Goal: Task Accomplishment & Management: Complete application form

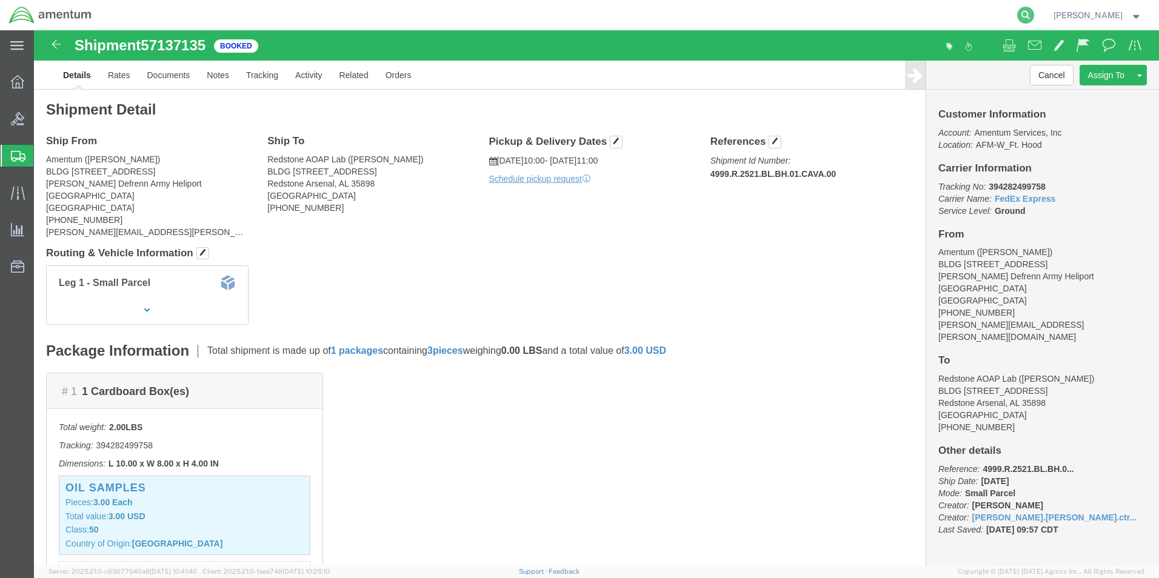
click at [1034, 14] on icon at bounding box center [1025, 15] width 17 height 17
click at [693, 13] on input "search" at bounding box center [833, 15] width 369 height 29
click at [1034, 13] on icon at bounding box center [1025, 15] width 17 height 17
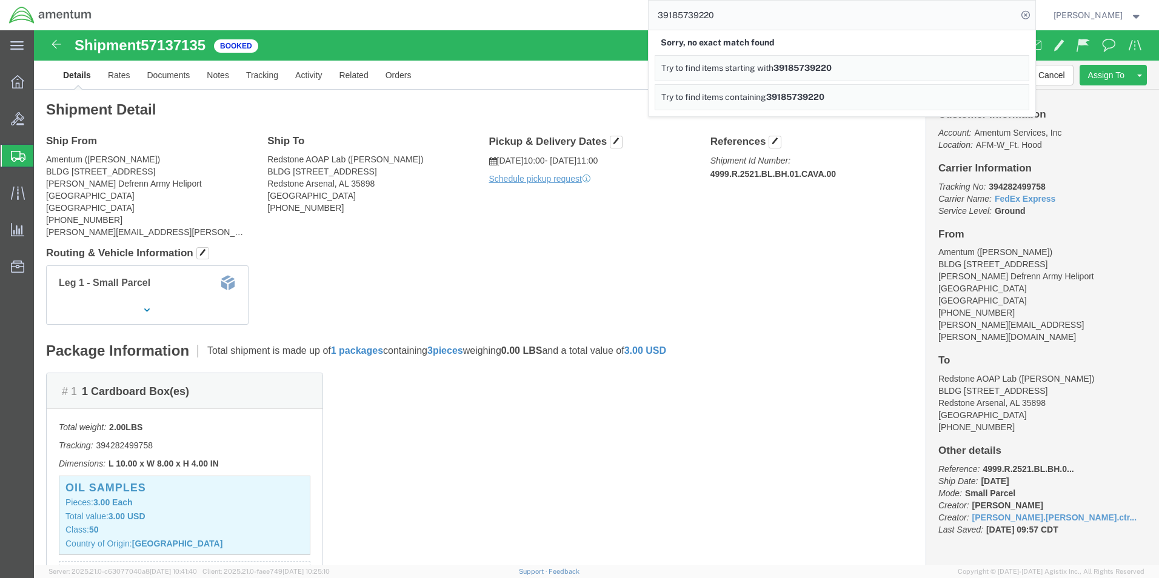
click at [806, 95] on span "39185739220" at bounding box center [795, 97] width 58 height 10
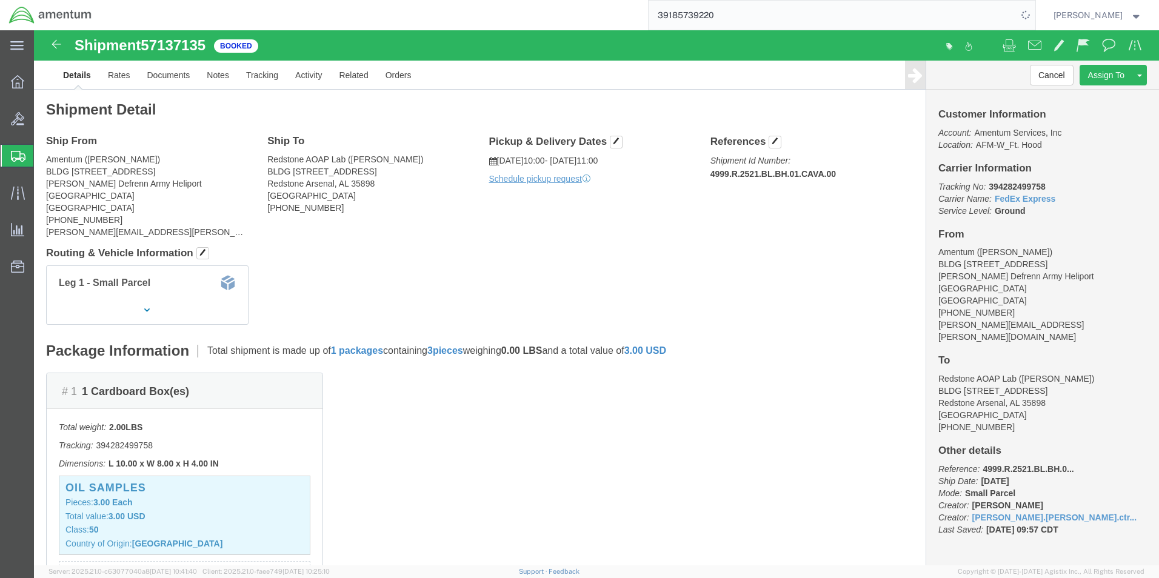
click at [691, 15] on input "39185739220" at bounding box center [833, 15] width 369 height 29
type input "391885739220"
click at [0, 0] on span "Create Shipment" at bounding box center [0, 0] width 0 height 0
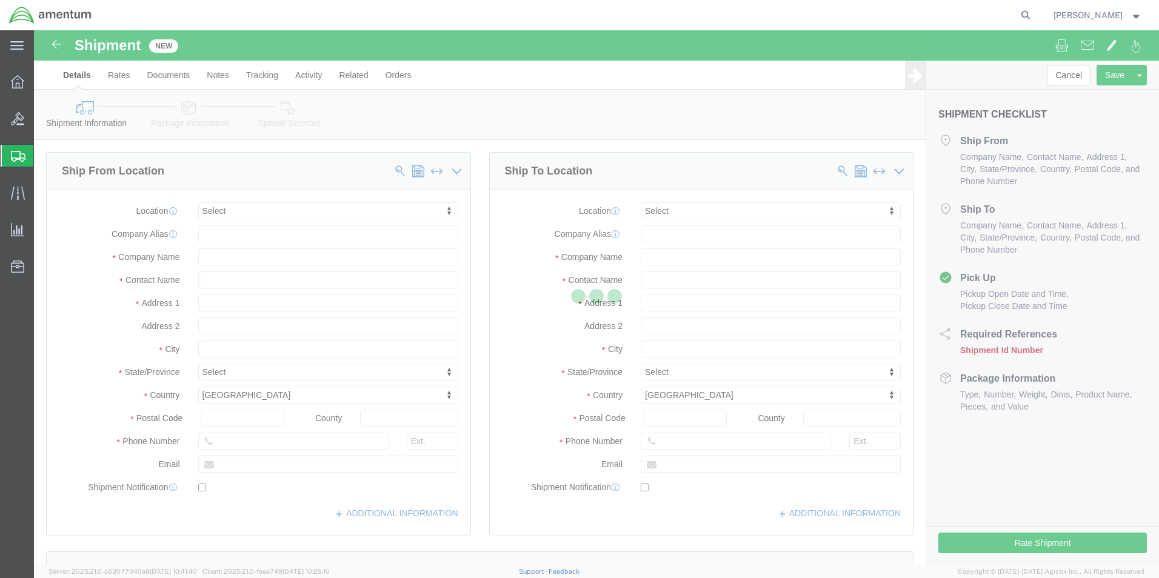
select select
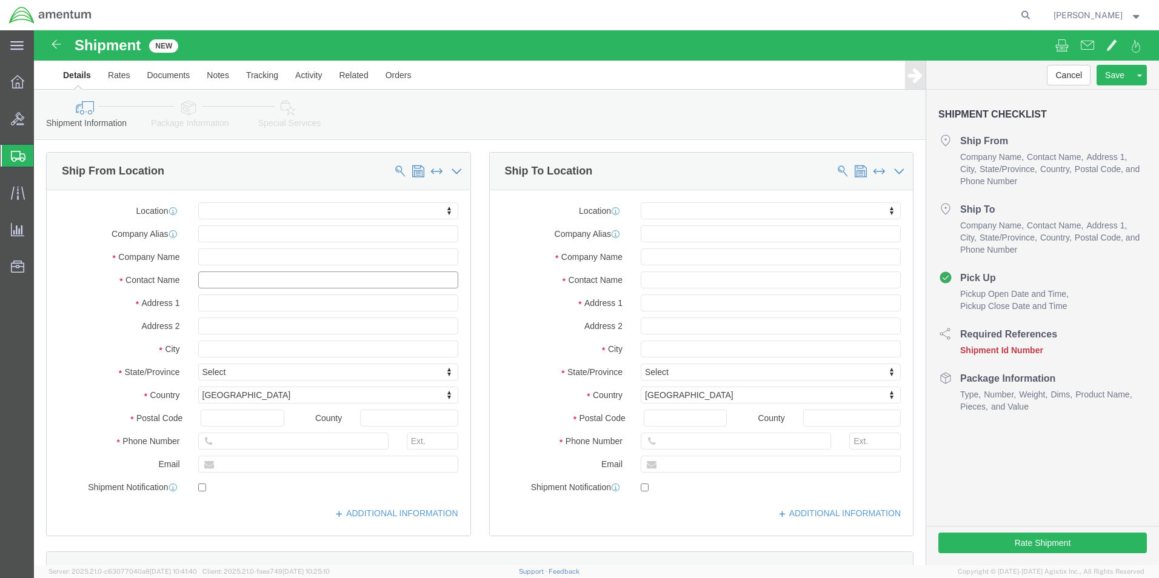
click input "text"
type input "[PERSON_NAME]"
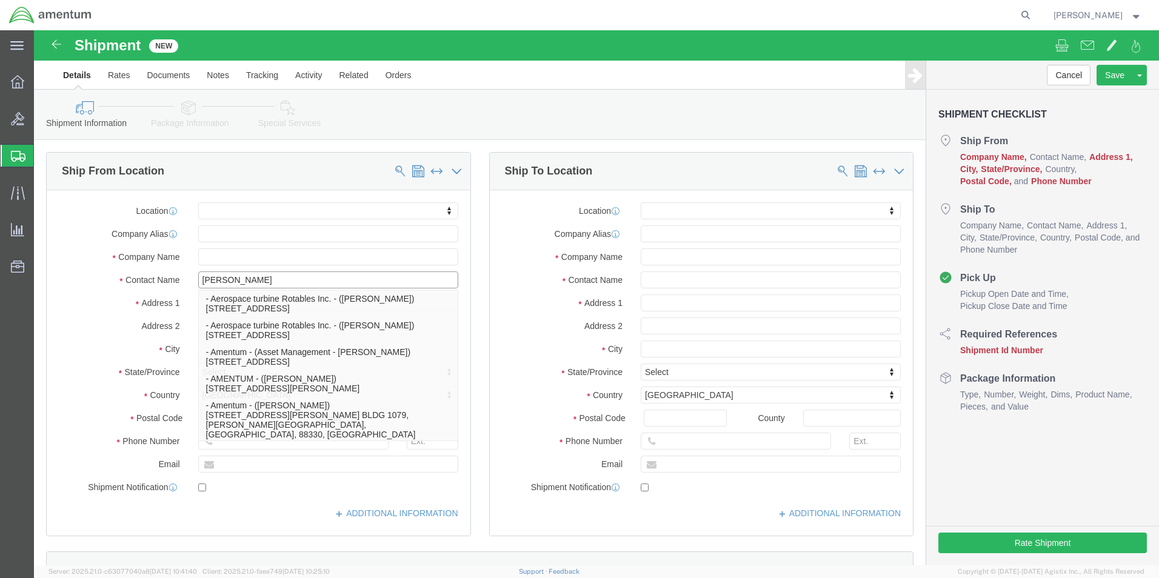
click p "- Amentum - (Ron Pineda***) BLDG 736 Longbow Drive, Yoakum Defrenn Army Helipor…"
select select
type input "BLDG [STREET_ADDRESS]"
type input "[PERSON_NAME] Defrenn Army Heliport"
type input "76544"
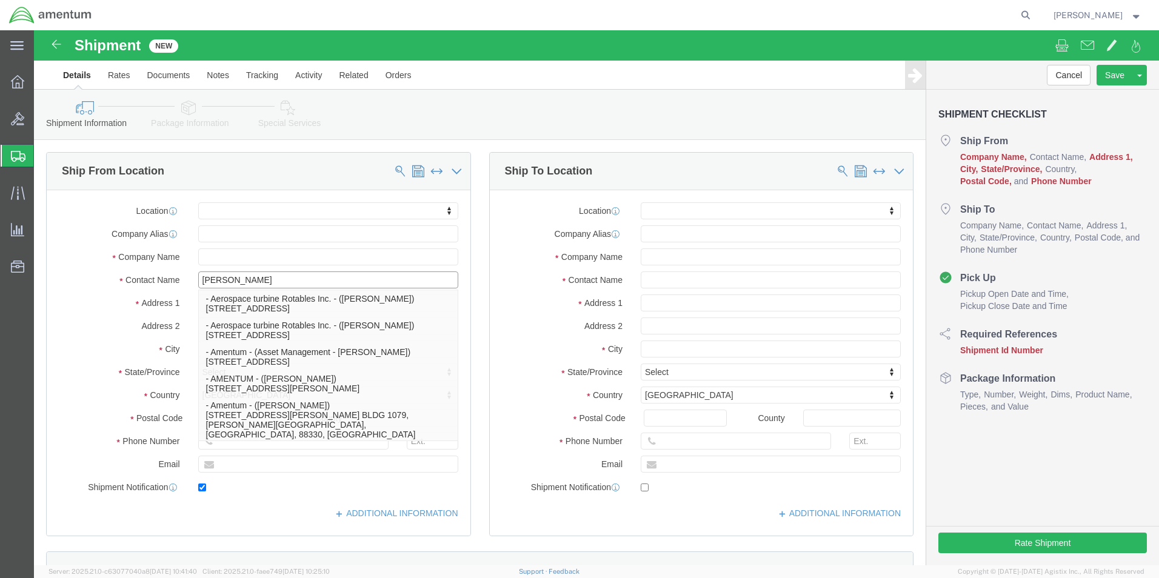
type input "[PHONE_NUMBER]"
type input "[PERSON_NAME][EMAIL_ADDRESS][PERSON_NAME][DOMAIN_NAME]"
checkbox input "true"
type input "Amentum"
type input "Ron Pineda***"
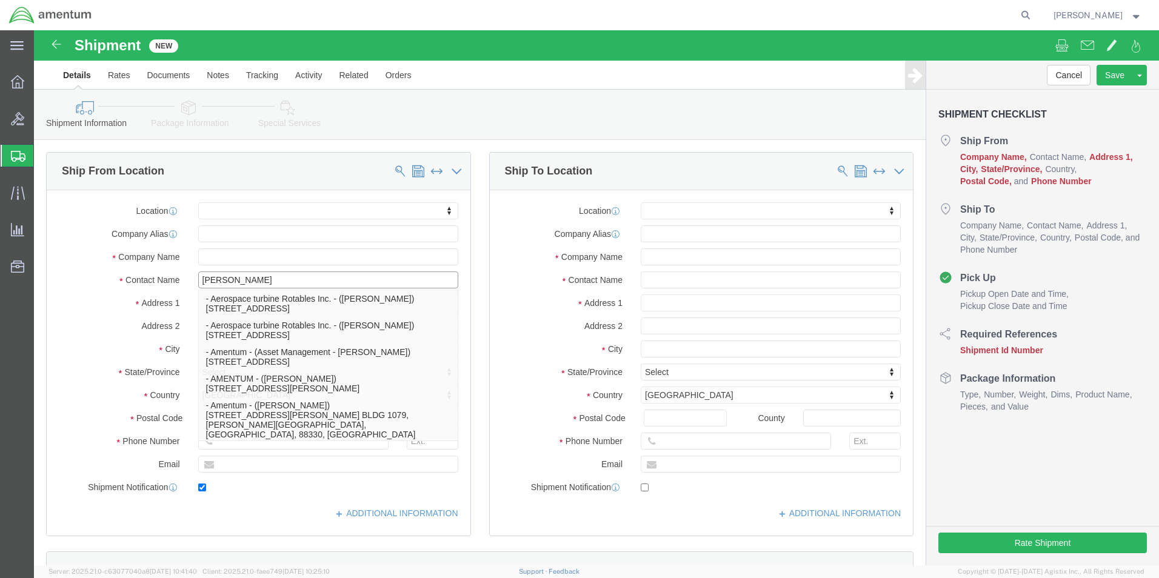
type input "Fort Hood"
select select "[GEOGRAPHIC_DATA]"
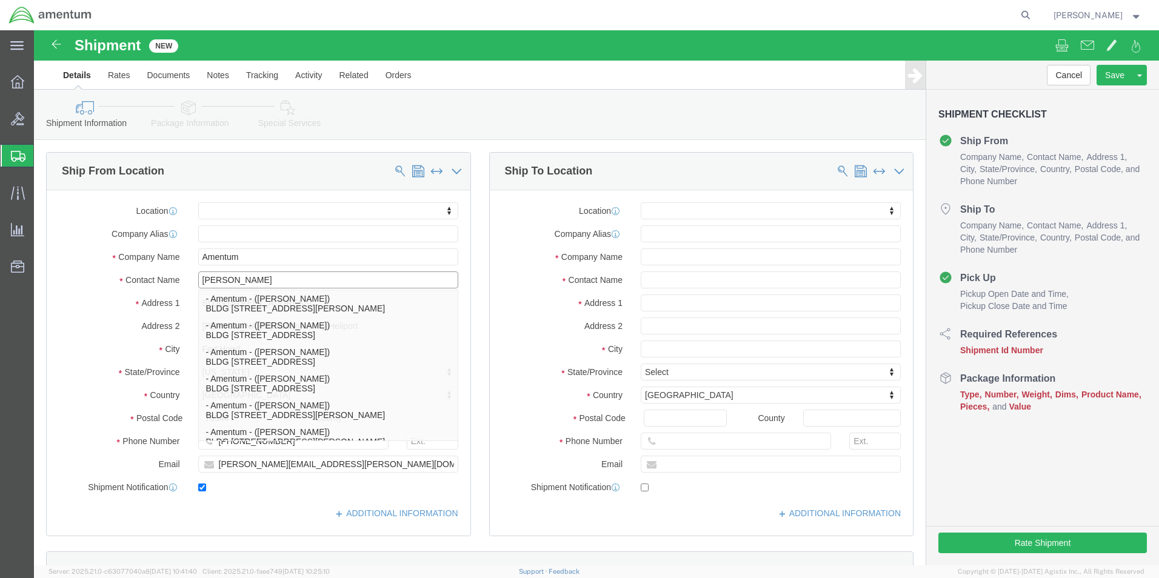
type input "[PERSON_NAME]"
click input "text"
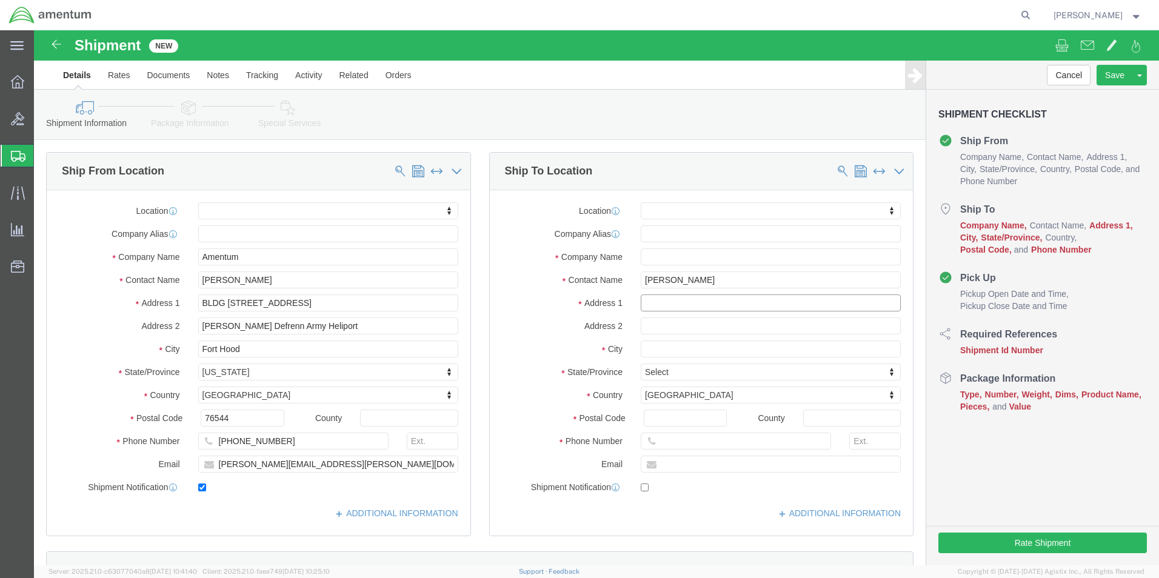
click input "text"
click input "Eric Utt"
type input "Eric Utt"
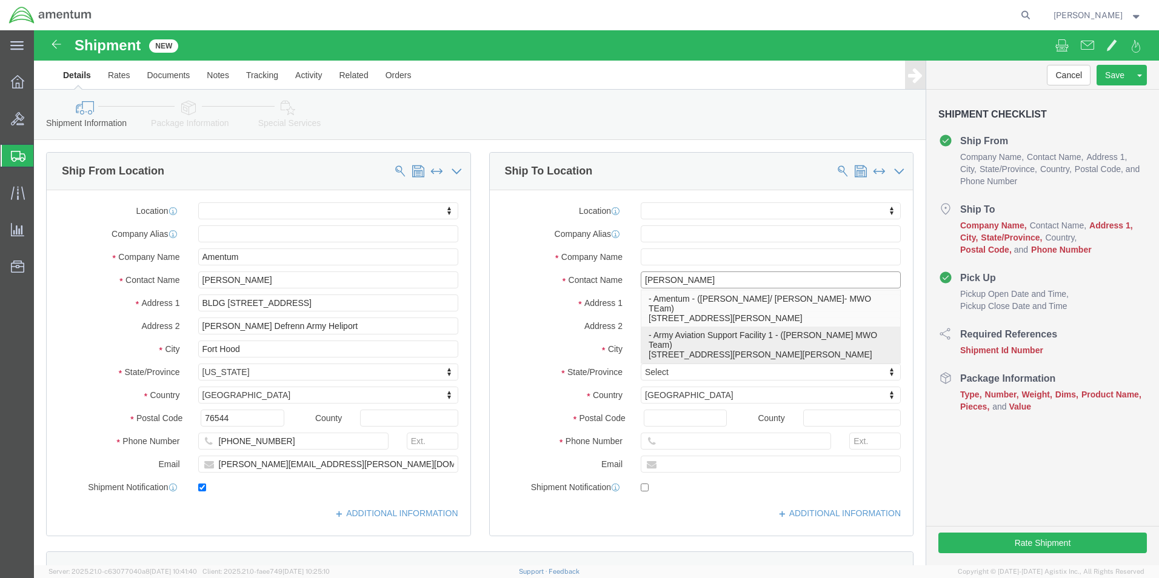
click p "- Army Aviation Support Facility 1 - (Eric Utterback MWO Team) 7116 SE Forbes A…"
select select
type input "7116 SE Forbes Ave"
type input "66619"
type input "[PHONE_NUMBER]"
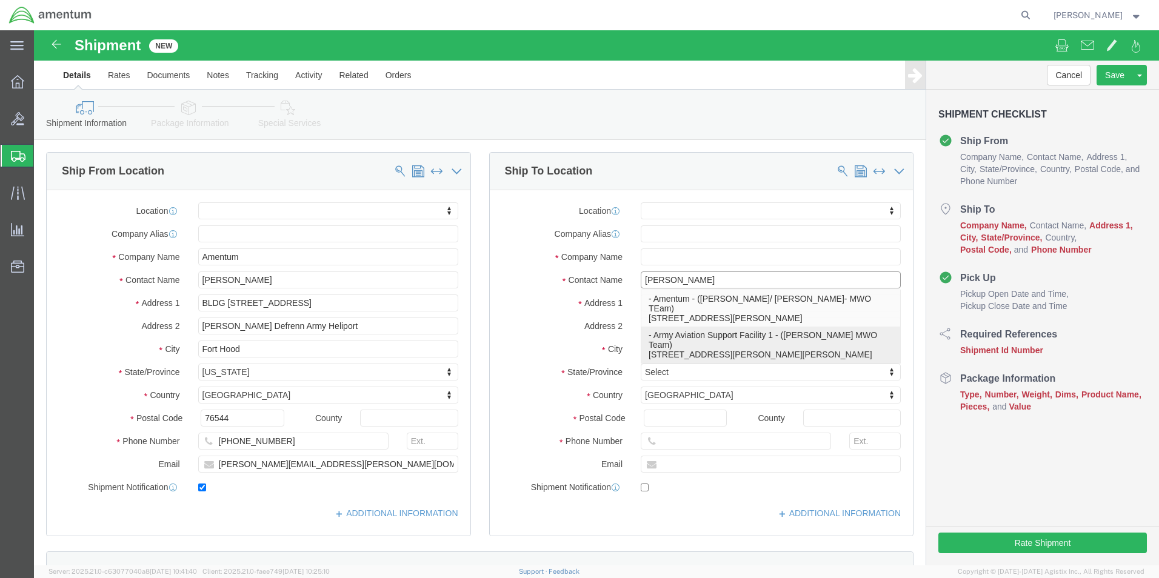
type input "Army Aviation Support Facility 1"
type input "[PERSON_NAME] MWO Team"
type input "Topeka"
select select "KS"
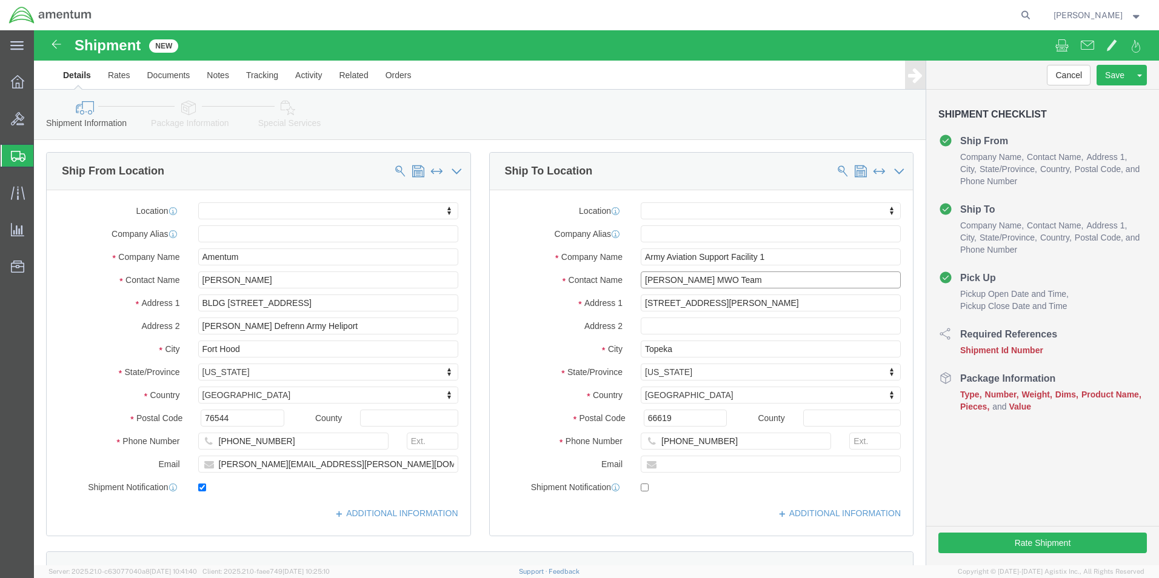
scroll to position [364, 0]
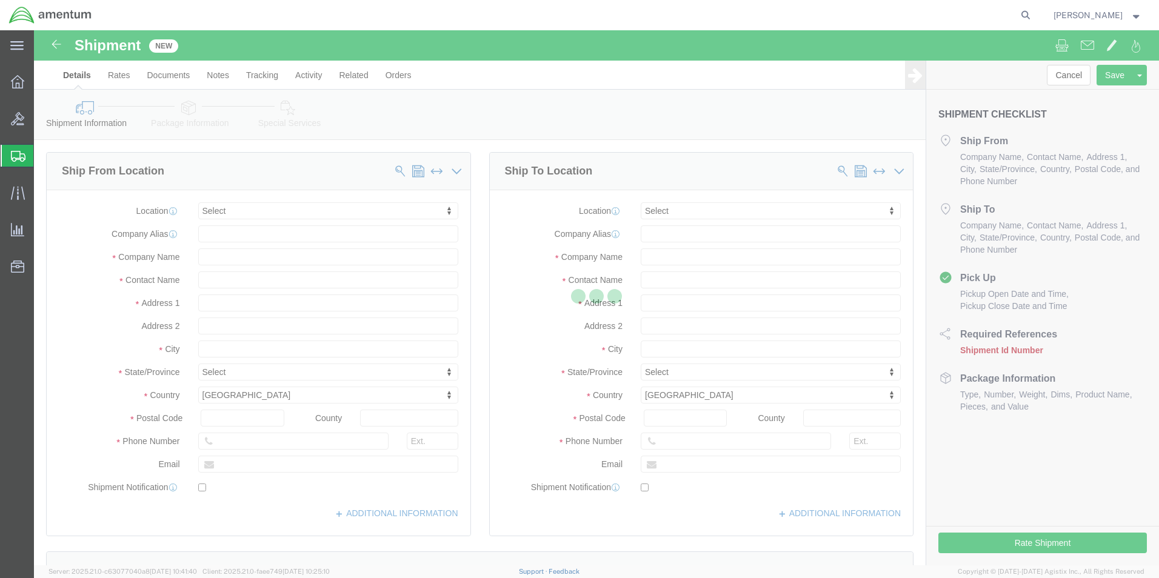
select select
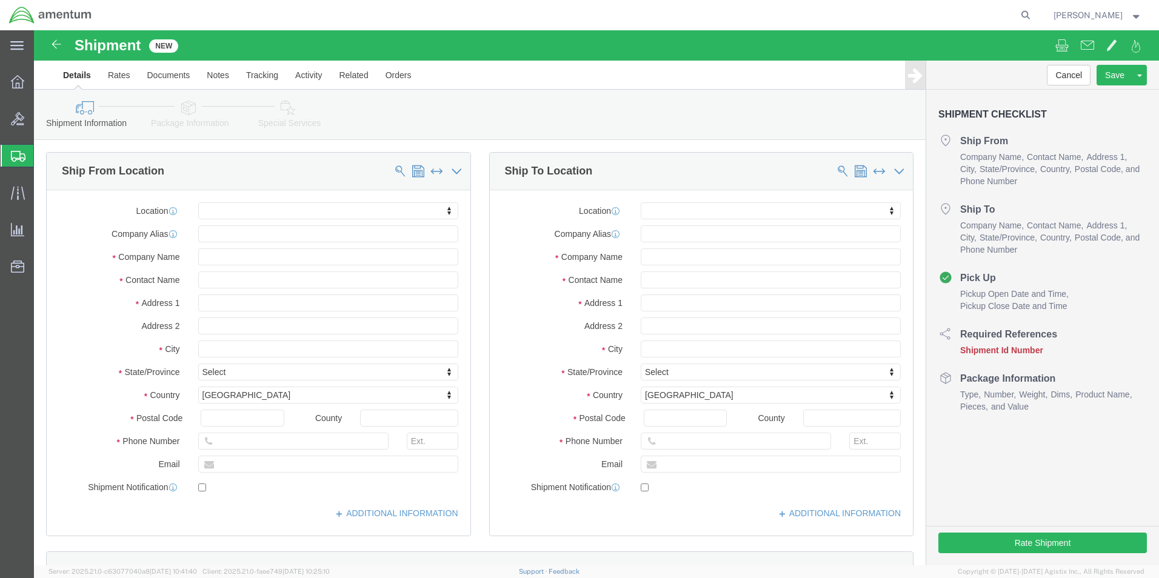
click input "text"
click at [0, 0] on span "Shipment Manager" at bounding box center [0, 0] width 0 height 0
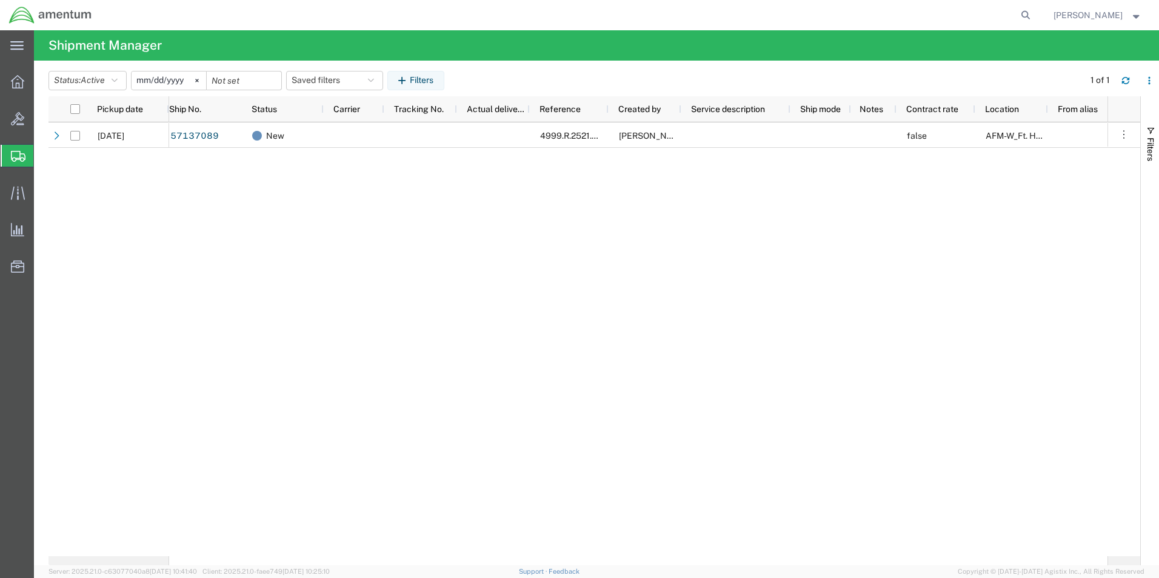
click at [0, 0] on span "Shipment Manager" at bounding box center [0, 0] width 0 height 0
click at [434, 297] on div "57137089 New 4999.R.2521.DT.EA.2M.DVAL.00 Ronald Pineda false AFM-W_Ft. Hood TX…" at bounding box center [638, 339] width 938 height 434
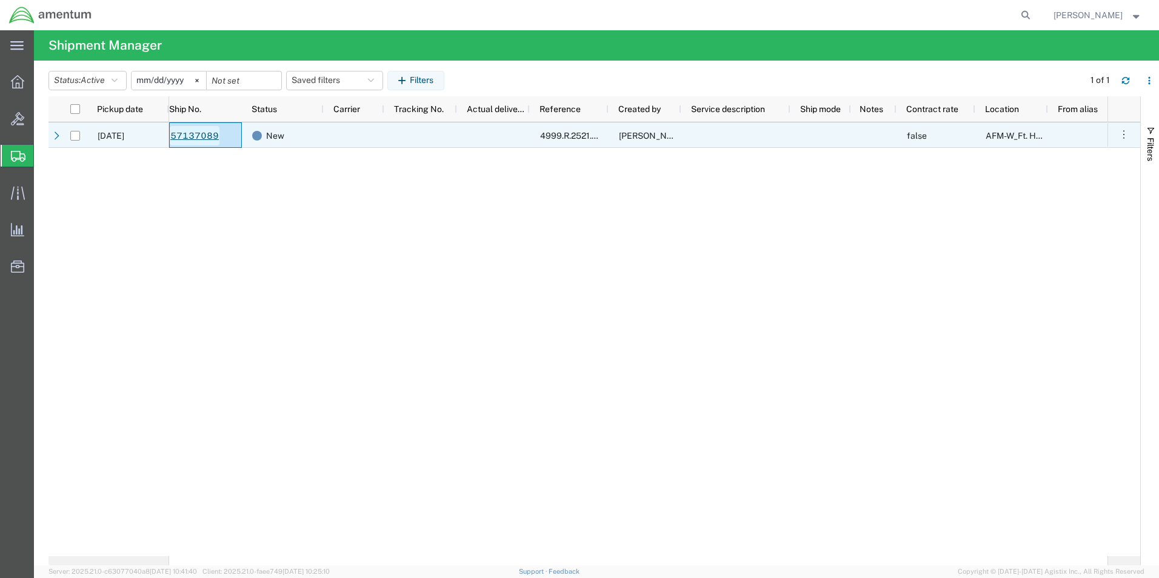
click at [194, 134] on link "57137089" at bounding box center [195, 135] width 50 height 19
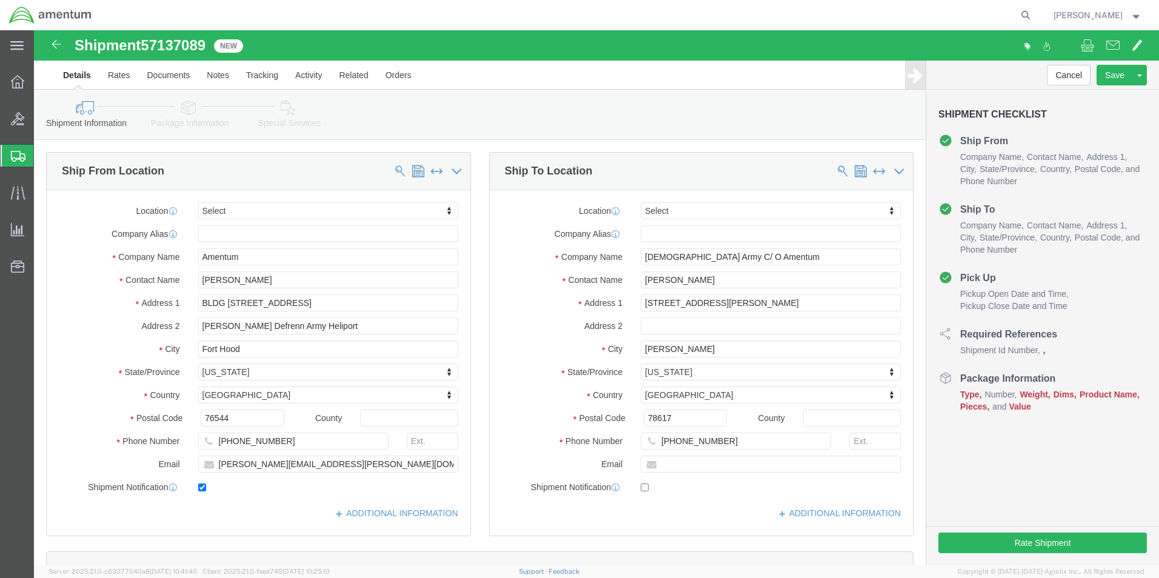
select select
click at [0, 0] on span "Create Shipment" at bounding box center [0, 0] width 0 height 0
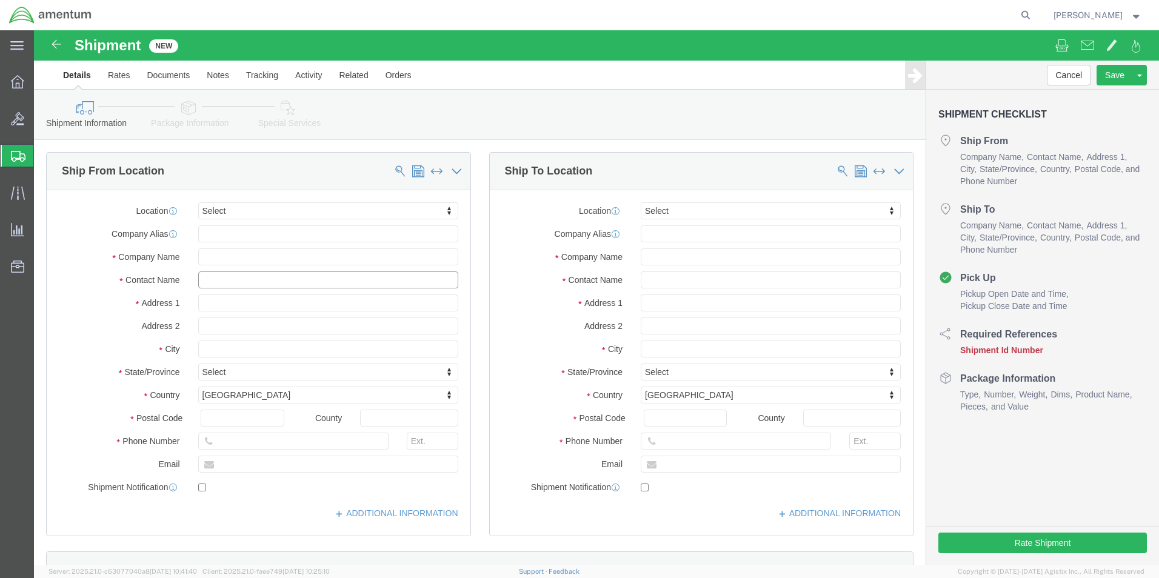
click input "text"
type input "Ron"
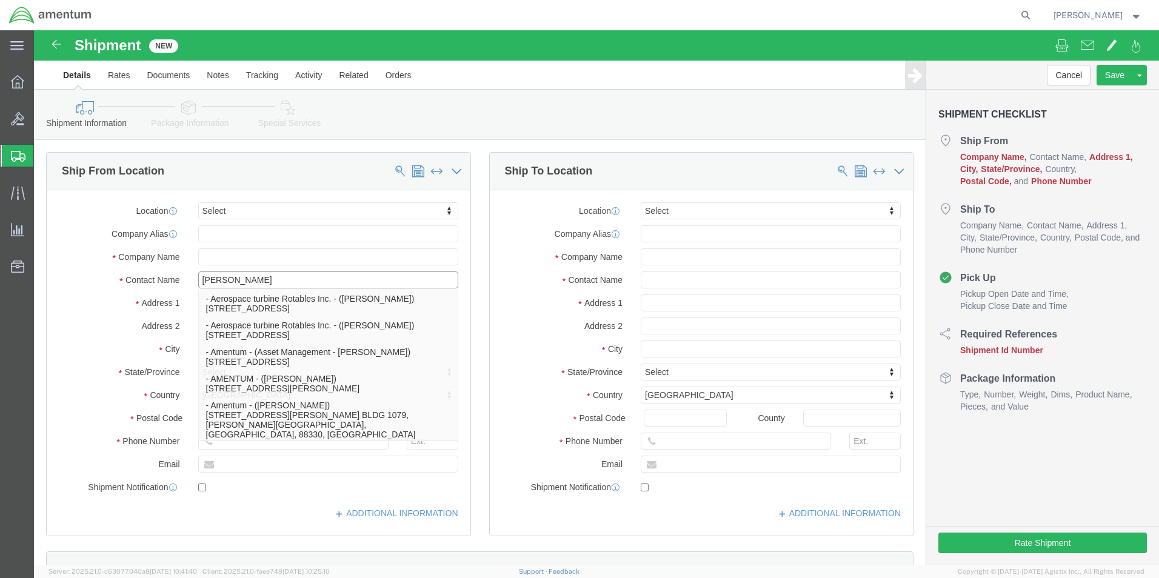
click p "- Amentum - (Ron Pineda***) BLDG 736 Longbow Drive, Yoakum Defrenn Army Helipor…"
type input "BLDG [STREET_ADDRESS]"
type input "[PERSON_NAME] Defrenn Army Heliport"
type input "76544"
type input "[PHONE_NUMBER]"
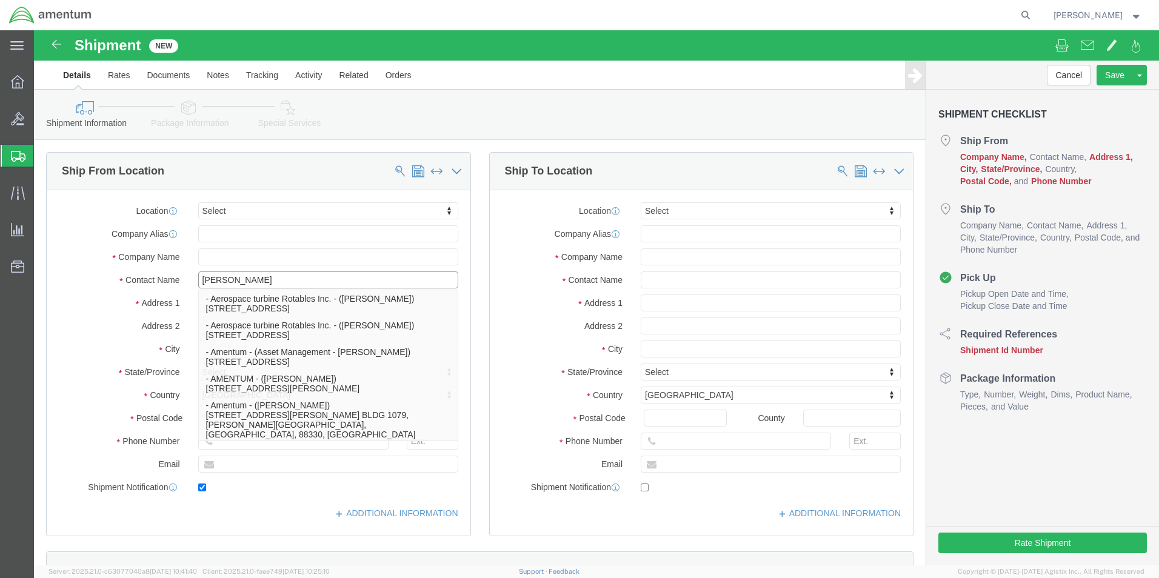
type input "[PERSON_NAME][EMAIL_ADDRESS][PERSON_NAME][DOMAIN_NAME]"
checkbox input "true"
type input "Amentum"
type input "Ron Pineda***"
type input "Fort Hood"
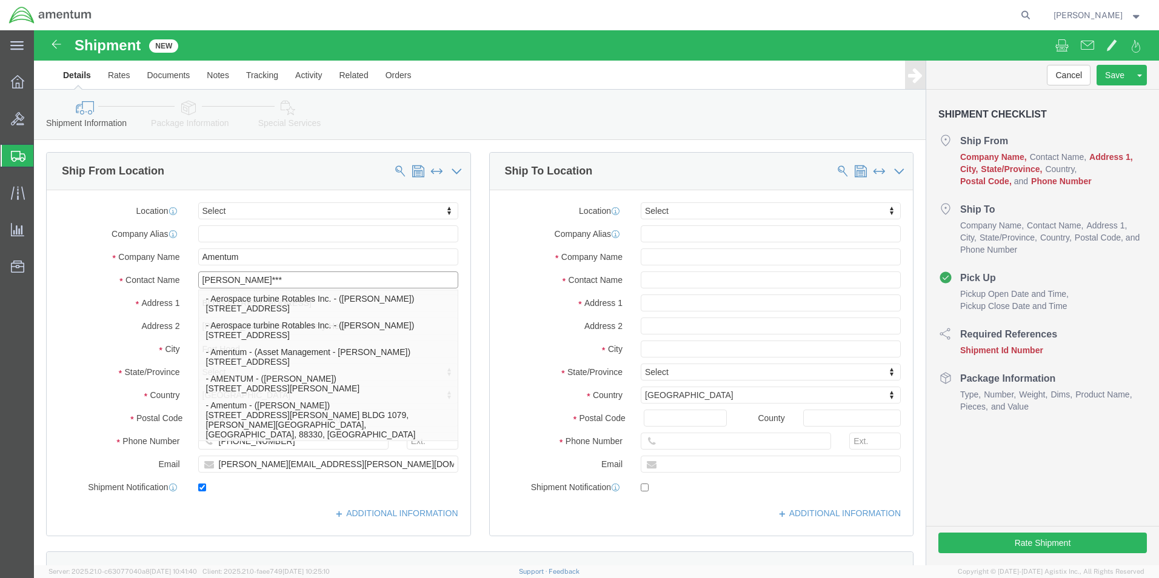
select select "TX"
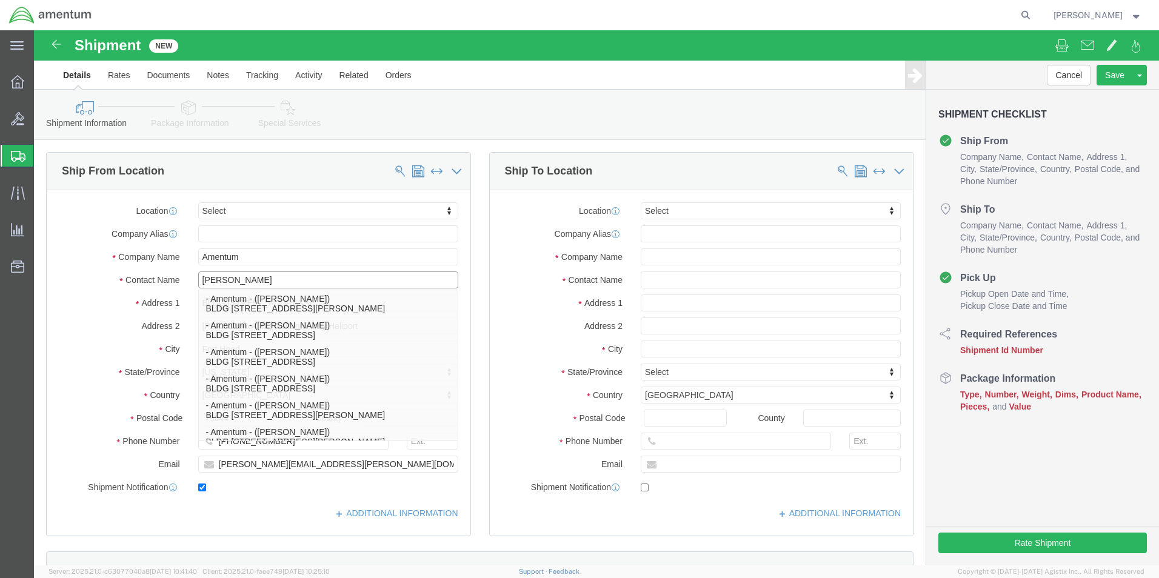
scroll to position [446, 0]
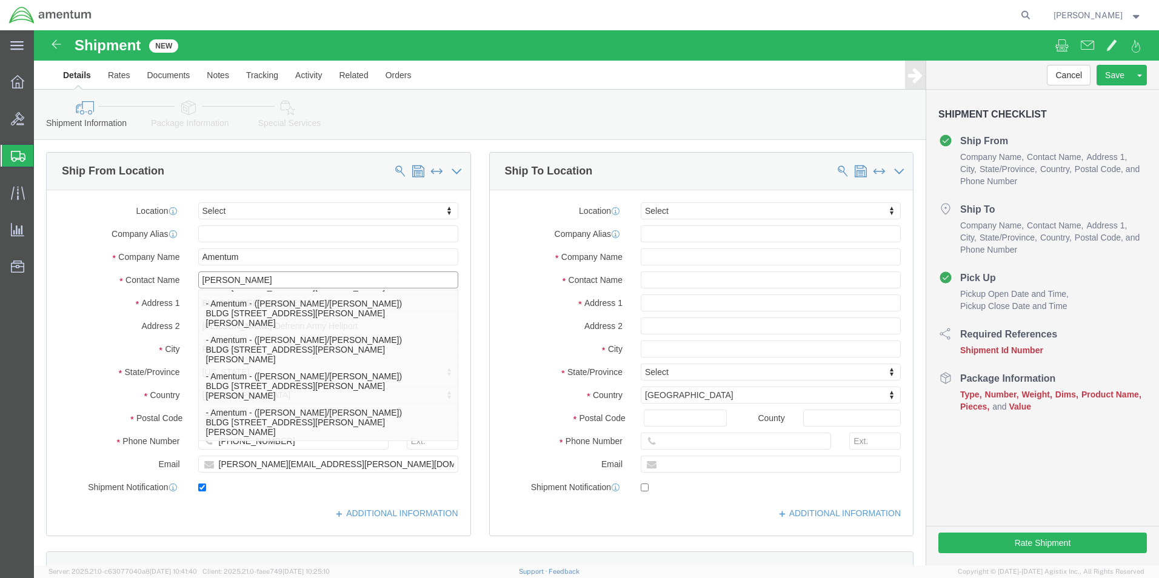
click p "- Amentum - (Ron Pineda***) BLDG 736 Longbow Drive, Yoakum Defrenn Army Helipor…"
type input "Ron Pineda***"
select select "TX"
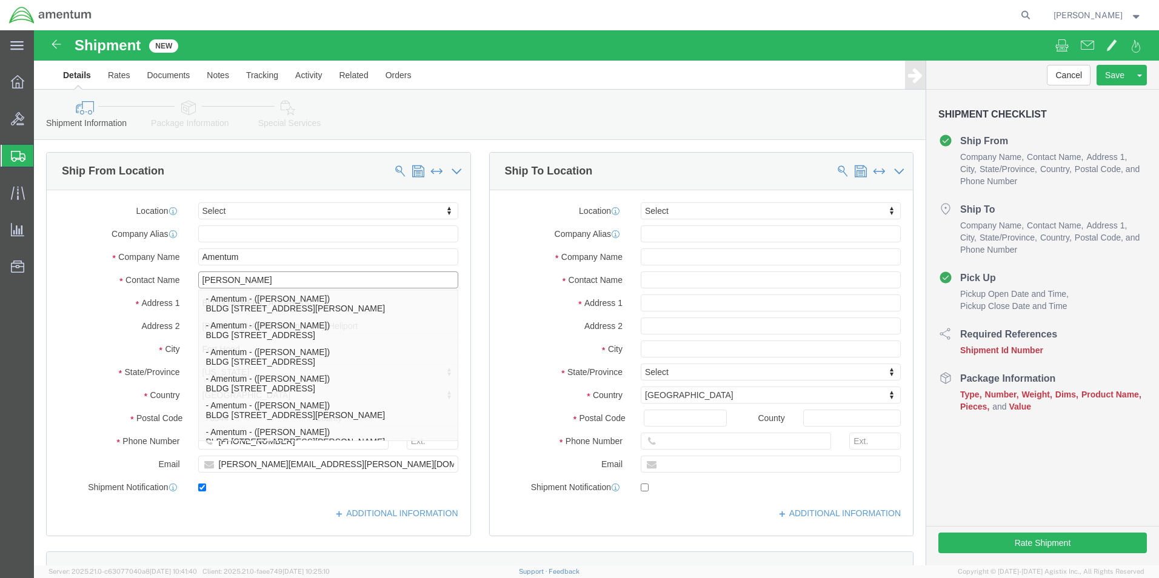
scroll to position [0, 0]
type input "[PERSON_NAME]"
click label "City"
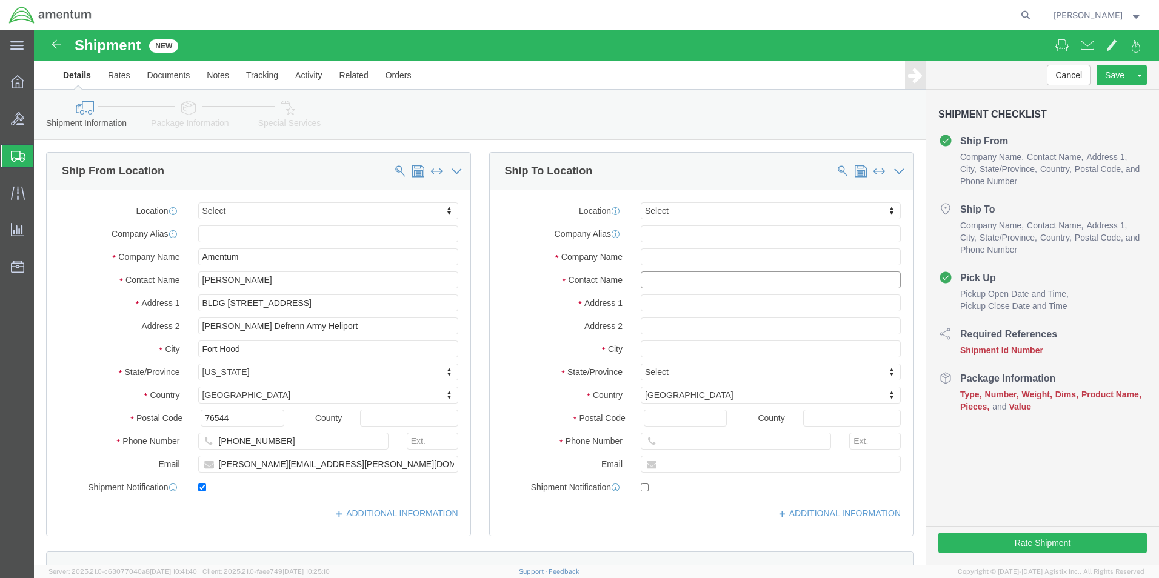
click input "text"
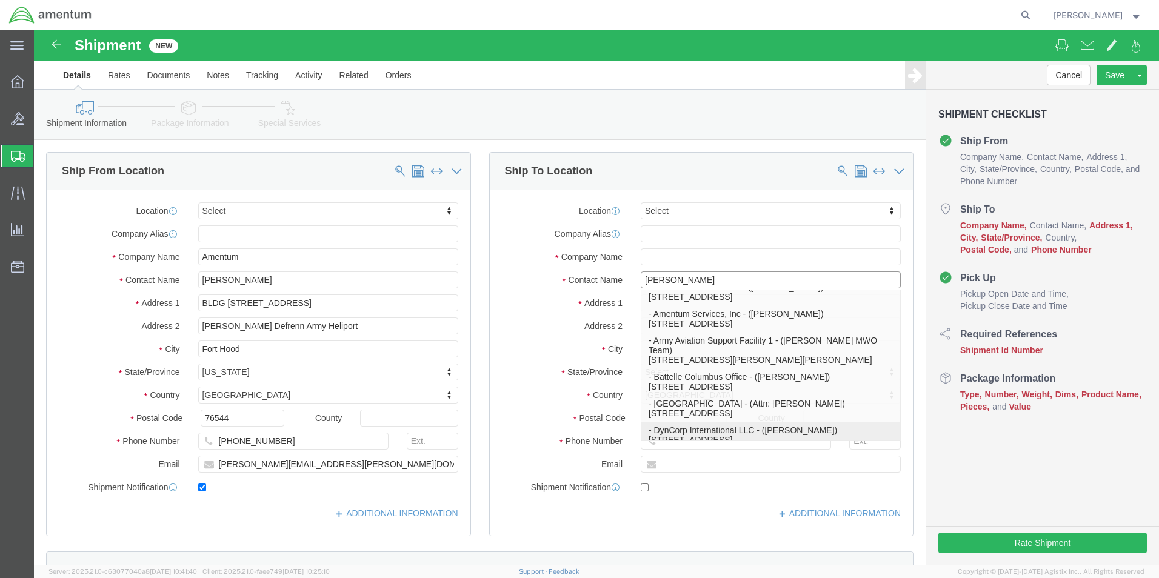
scroll to position [356, 0]
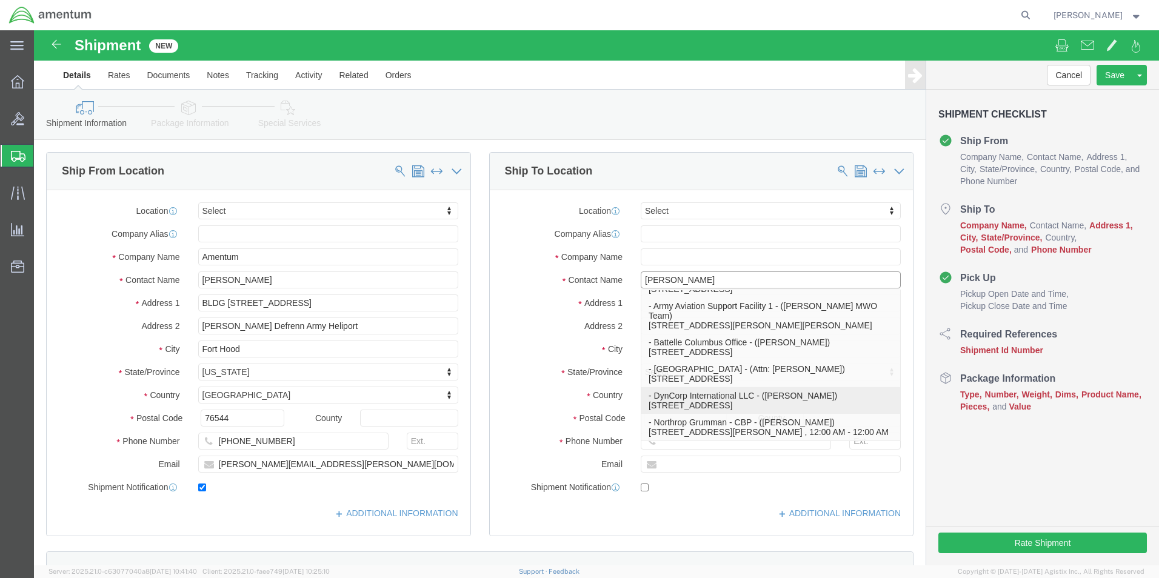
type input "Eric U"
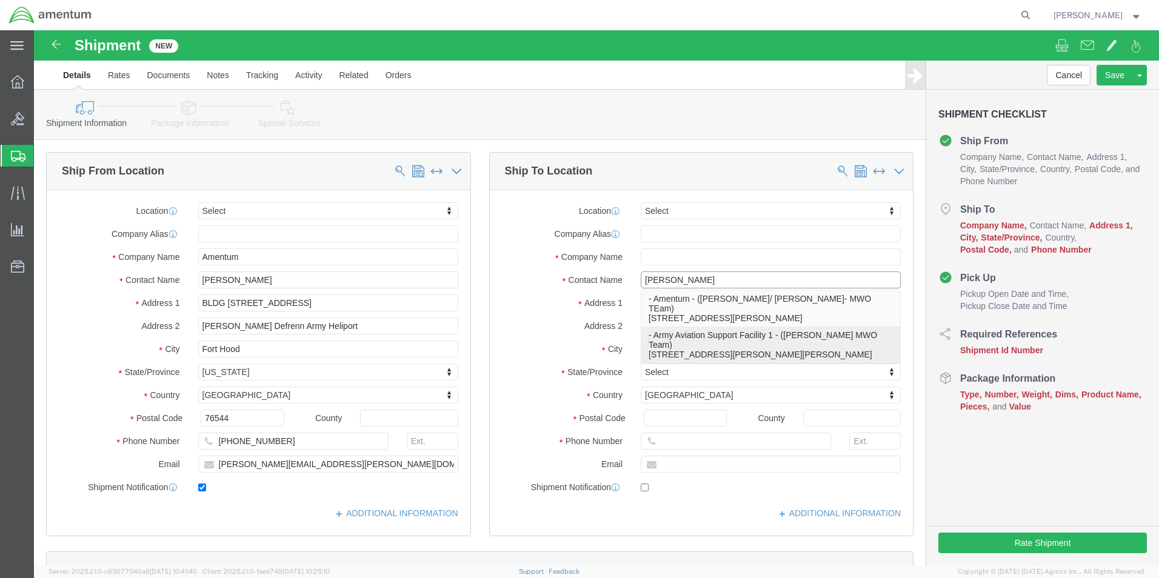
click p "- Army Aviation Support Facility 1 - (Eric Utterback MWO Team) 7116 SE Forbes A…"
type input "[STREET_ADDRESS][PERSON_NAME]"
type input "66619"
type input "[PHONE_NUMBER]"
type input "Army Aviation Support Facility 1"
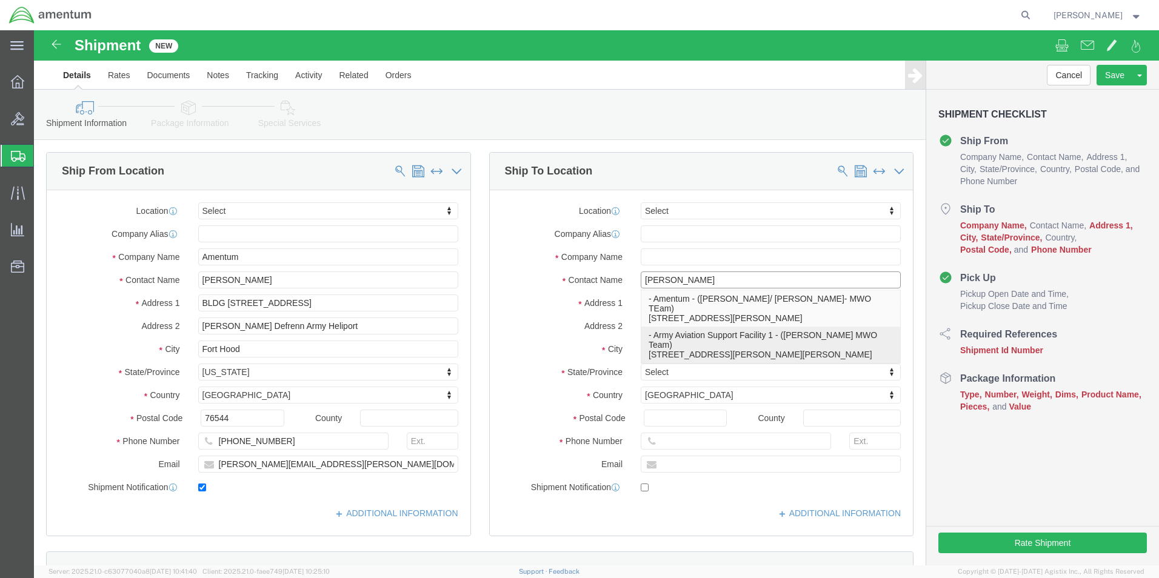
type input "[PERSON_NAME] MWO Team"
type input "Topeka"
select select "KS"
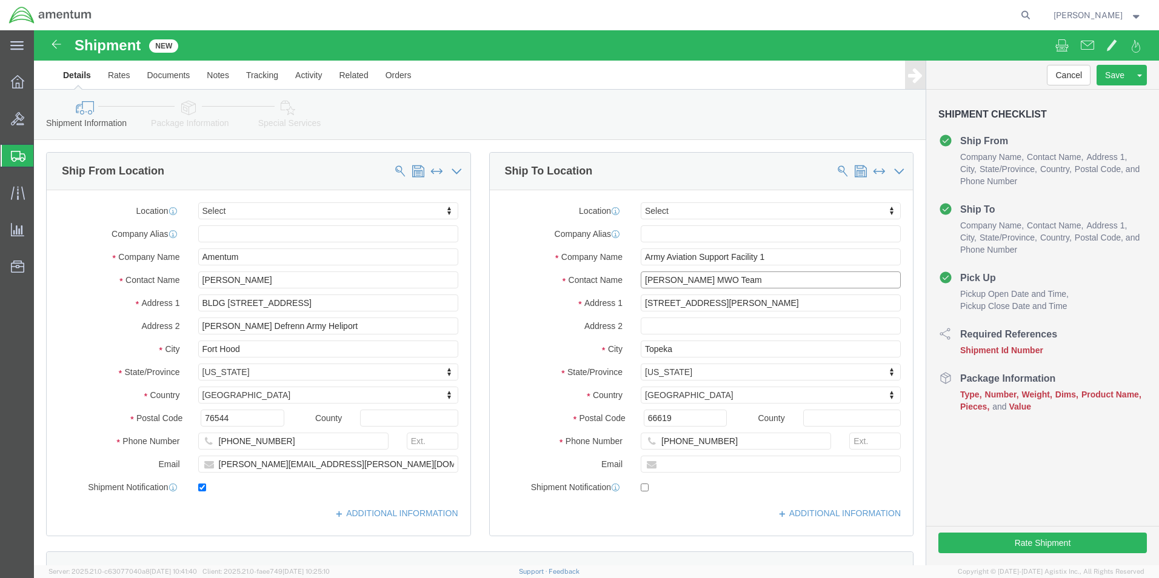
scroll to position [0, 0]
type input "[PERSON_NAME] MWO Team"
click input "text"
paste input "4999.R.2521.DV.EB.2N.DVAL.00"
type input "4999.R.2521.DV.EB.2N.DVAL.00"
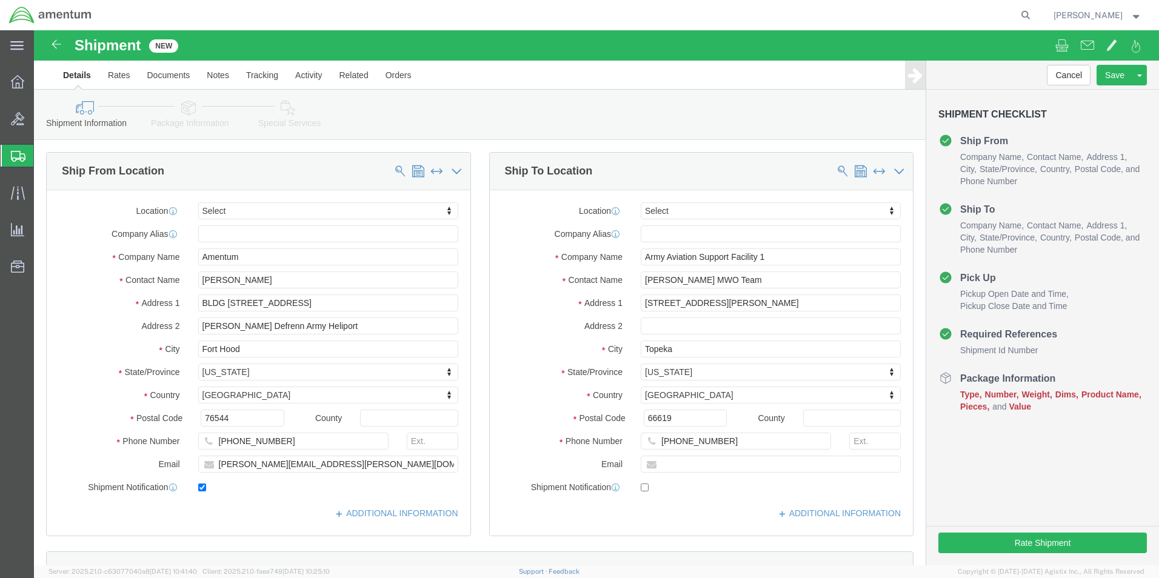
click button "Continue"
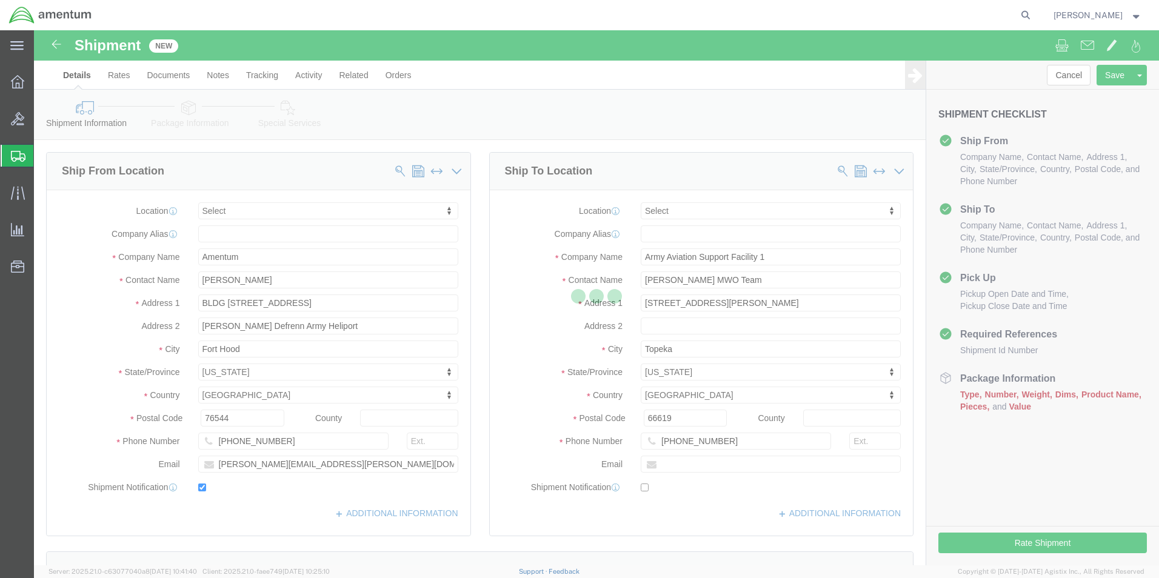
scroll to position [506, 0]
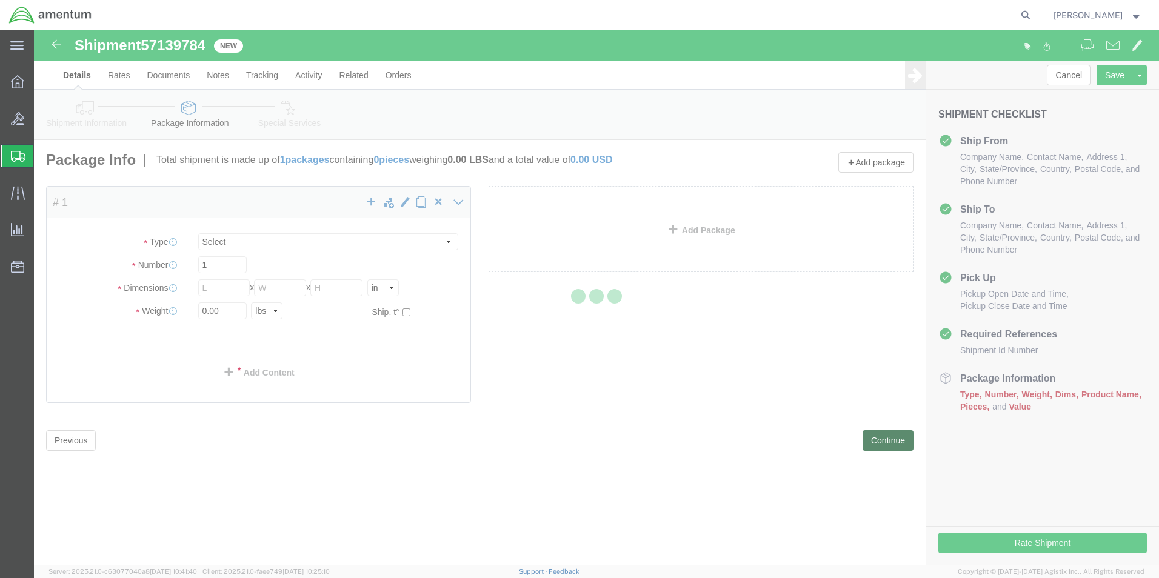
select select "CBOX"
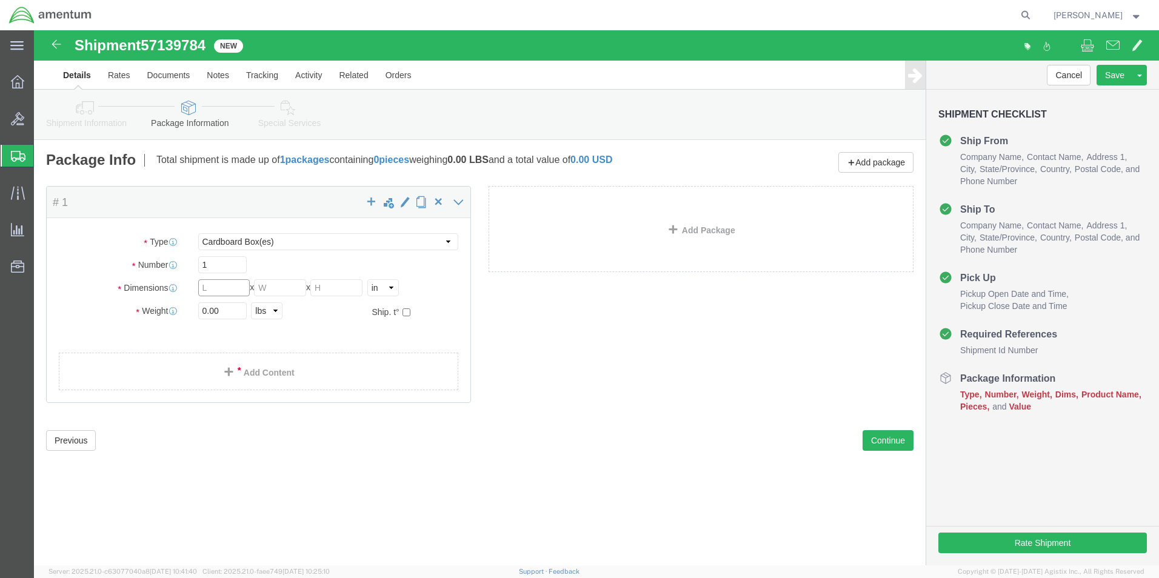
click input "text"
type input "12"
type input "6"
type input "3.0"
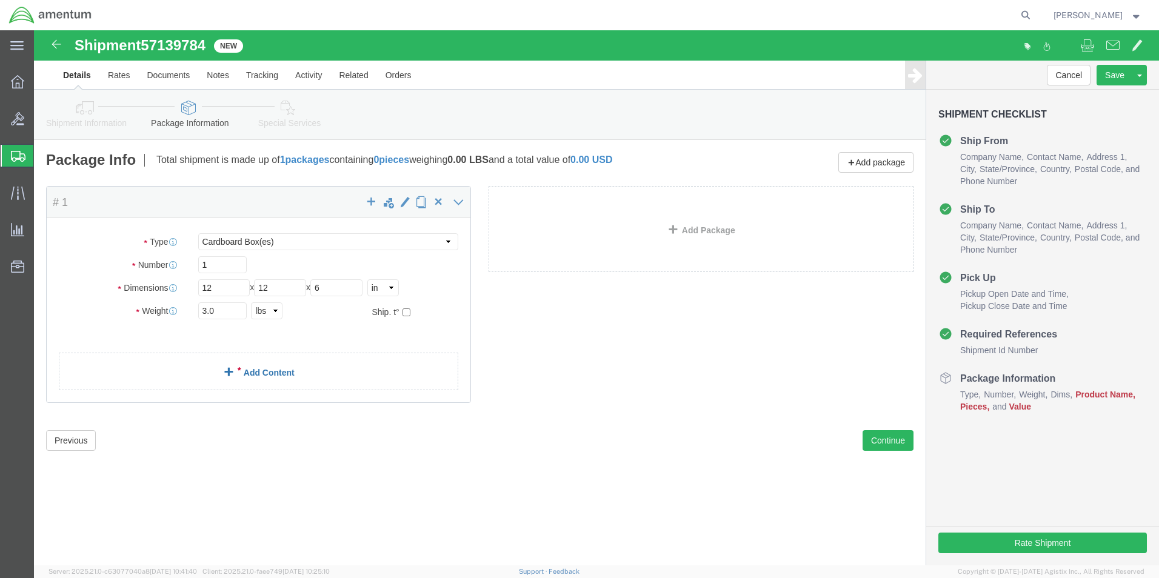
click link "Add Content"
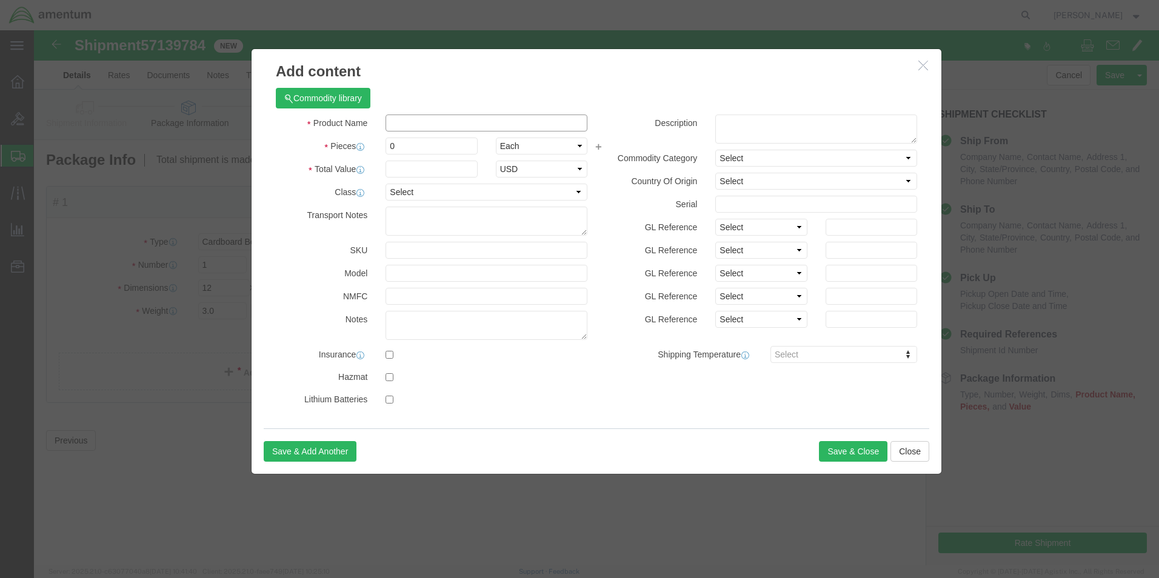
click input "text"
type input "Multimeter"
type input "1"
type input "350.00"
select select "50"
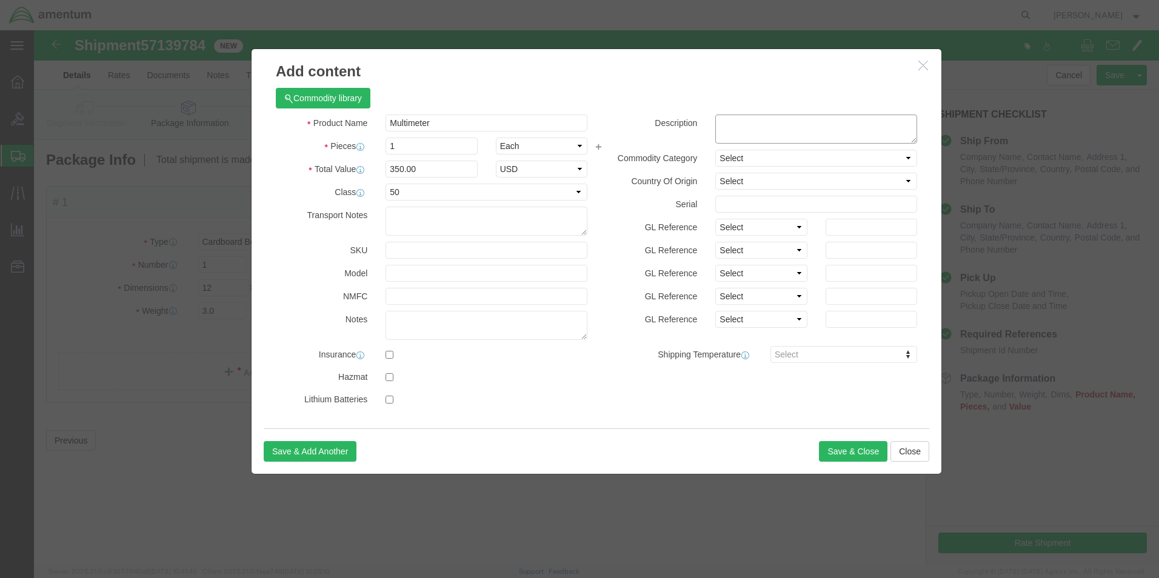
click textarea
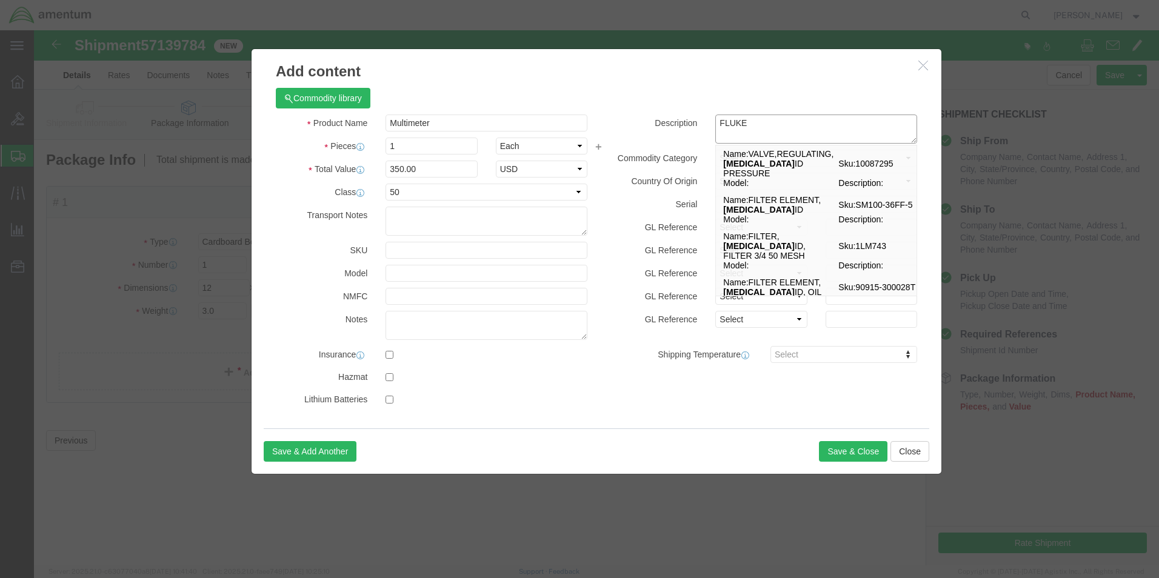
type textarea "FLUKE"
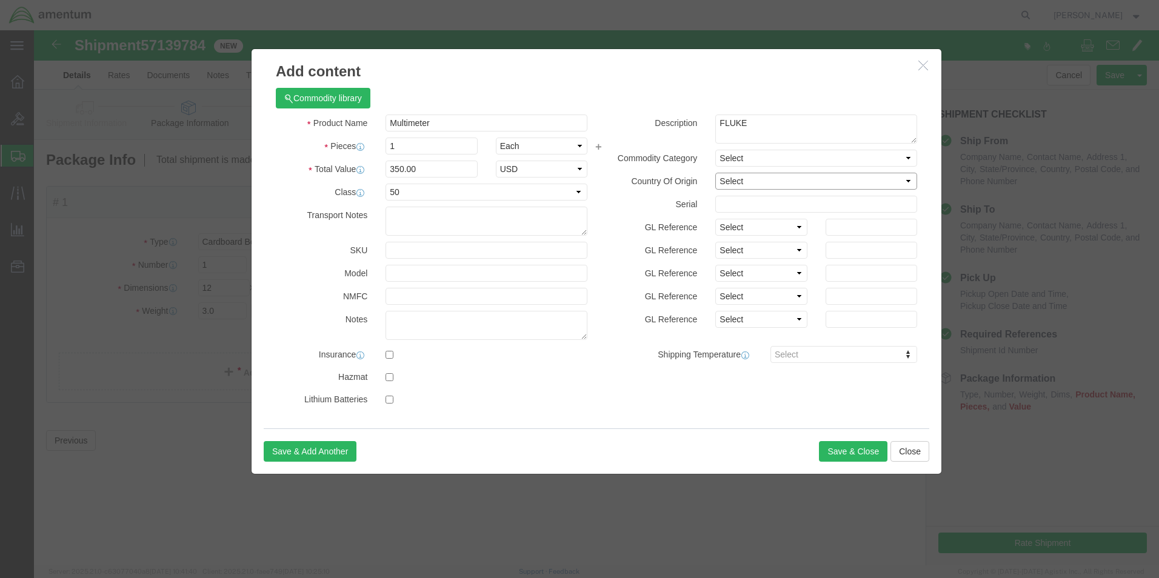
select select "US"
click button "Save & Close"
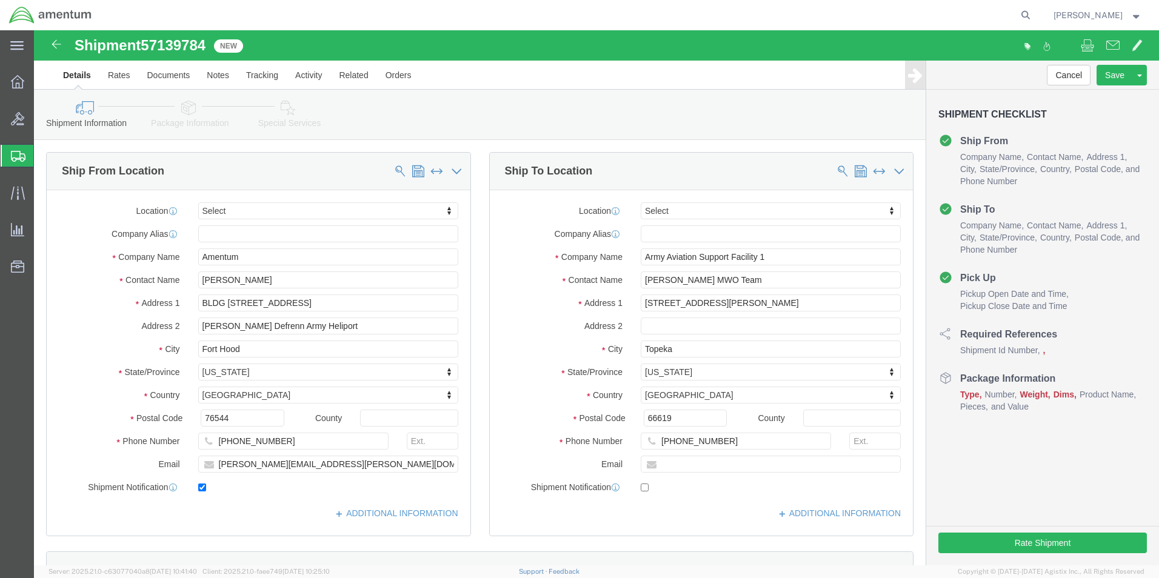
select select
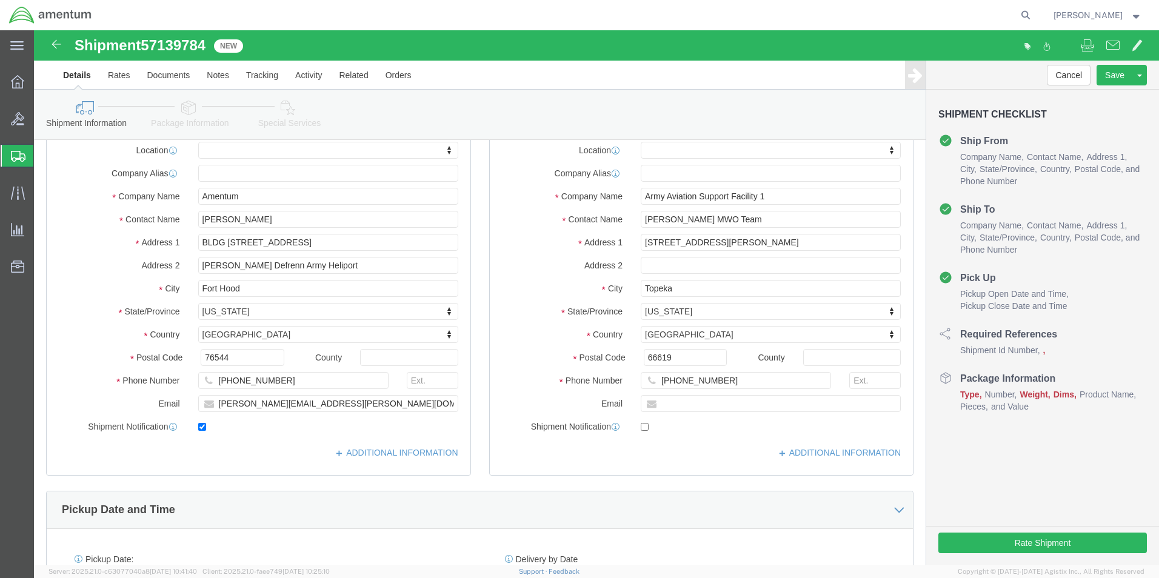
click button "Continue"
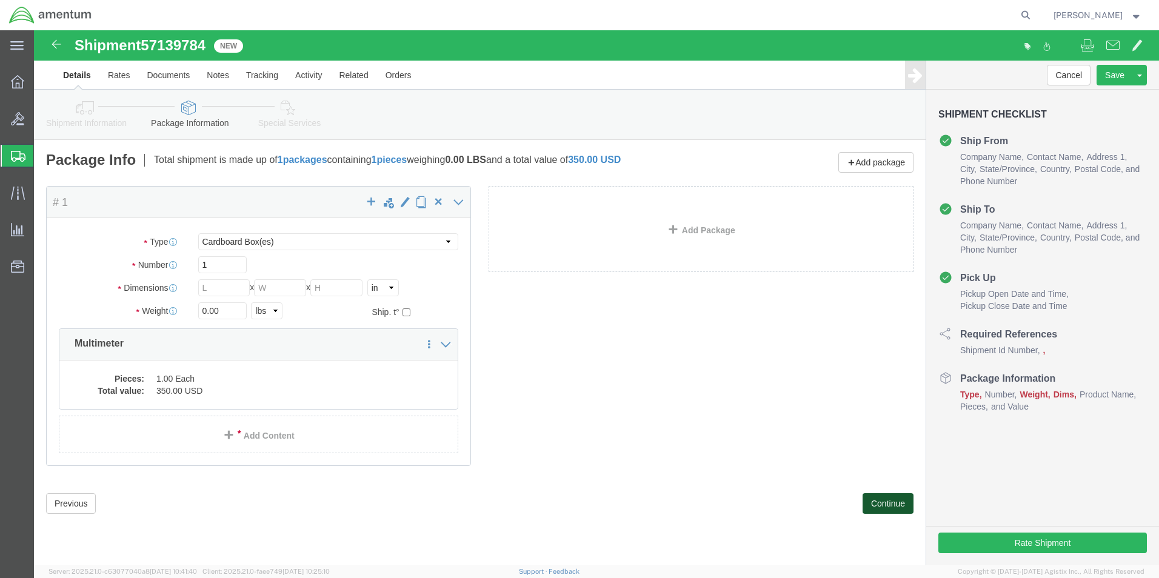
scroll to position [0, 0]
click input "text"
type input "12"
type input "6"
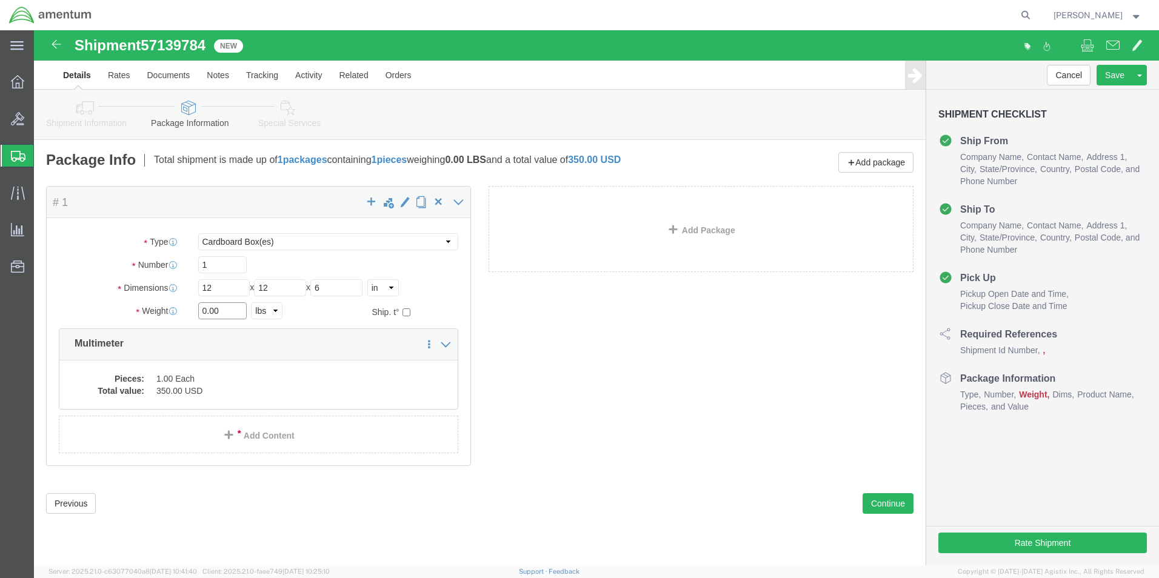
drag, startPoint x: 189, startPoint y: 279, endPoint x: 152, endPoint y: 275, distance: 37.8
click div "Weight 0.00 Select kgs lbs Ship. t°"
type input "3.0"
click button "Continue"
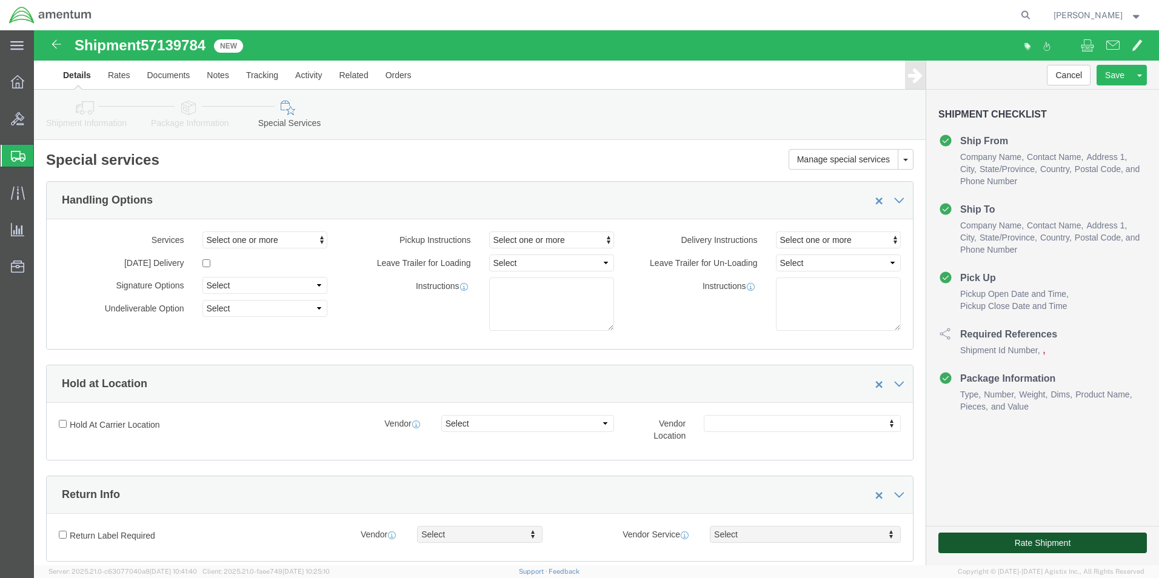
click button "Rate Shipment"
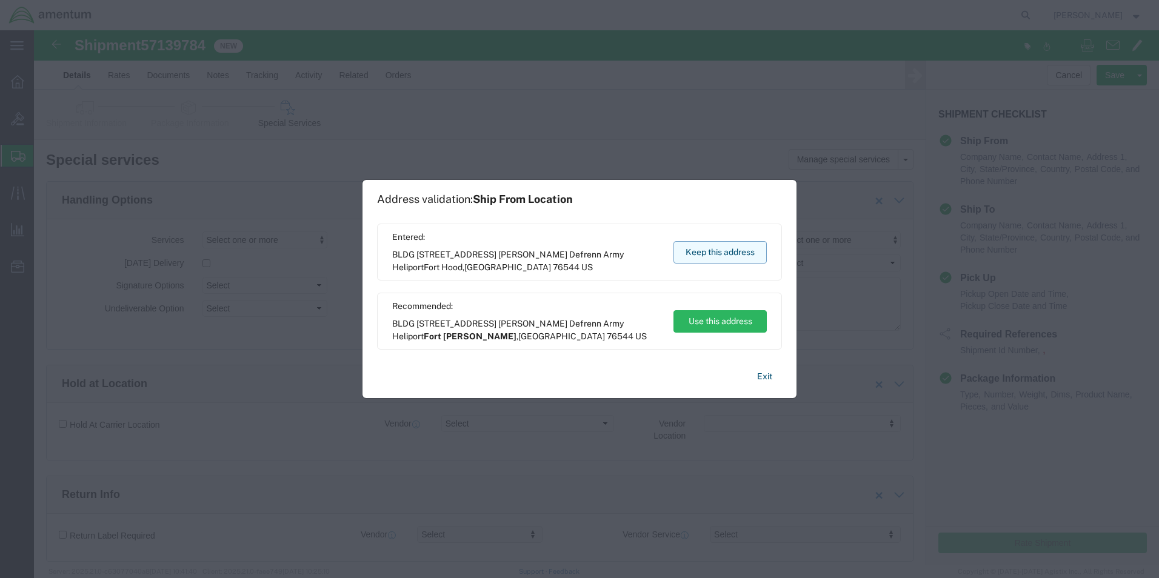
click at [713, 251] on button "Keep this address" at bounding box center [719, 252] width 93 height 22
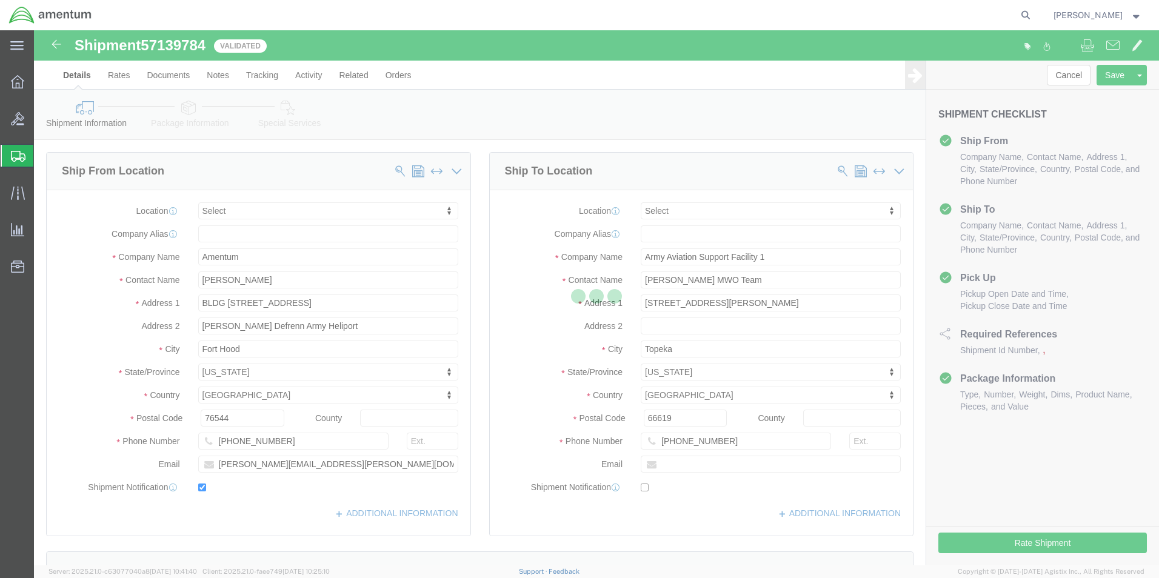
select select
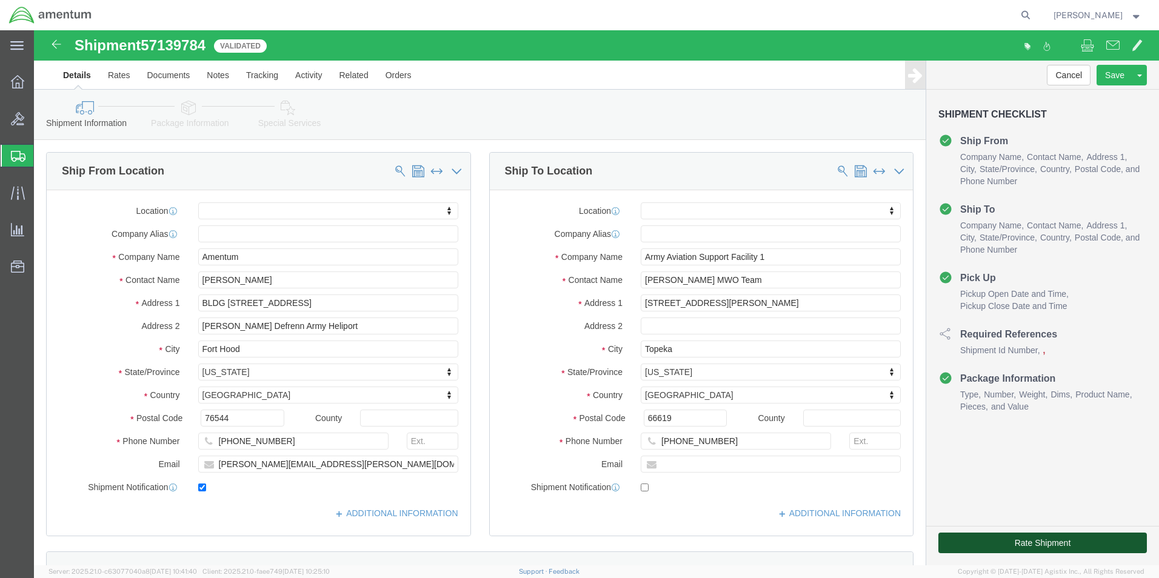
click button "Rate Shipment"
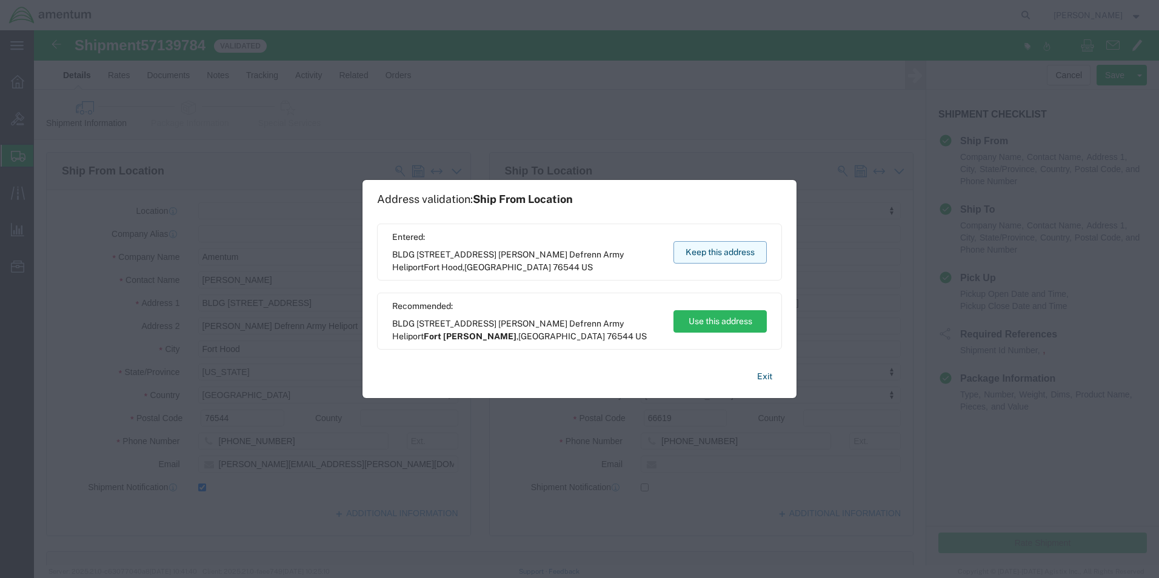
click at [718, 249] on button "Keep this address" at bounding box center [719, 252] width 93 height 22
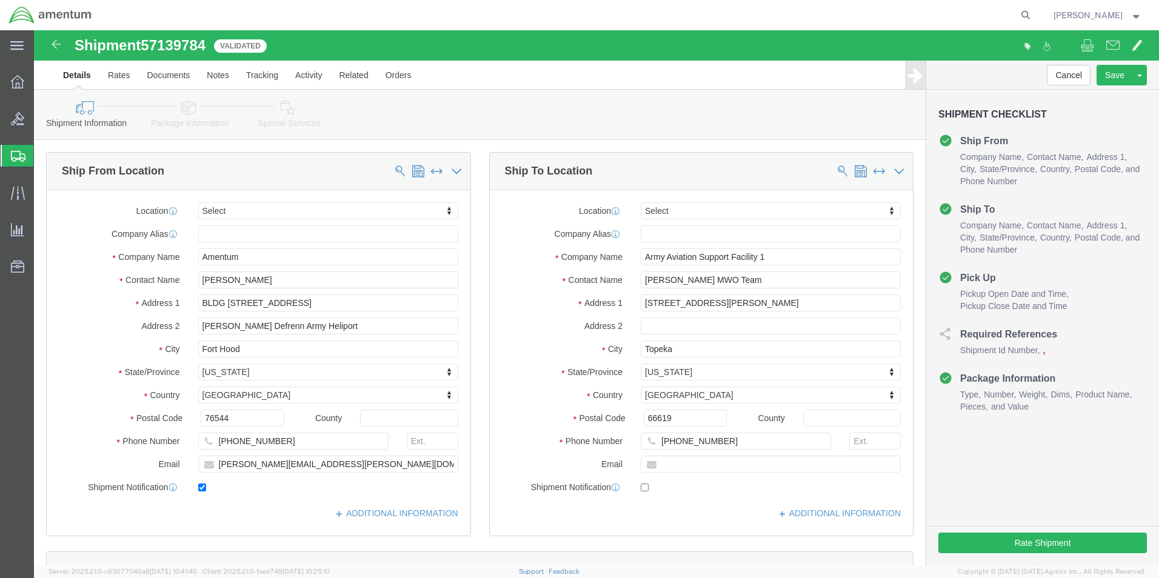
select select
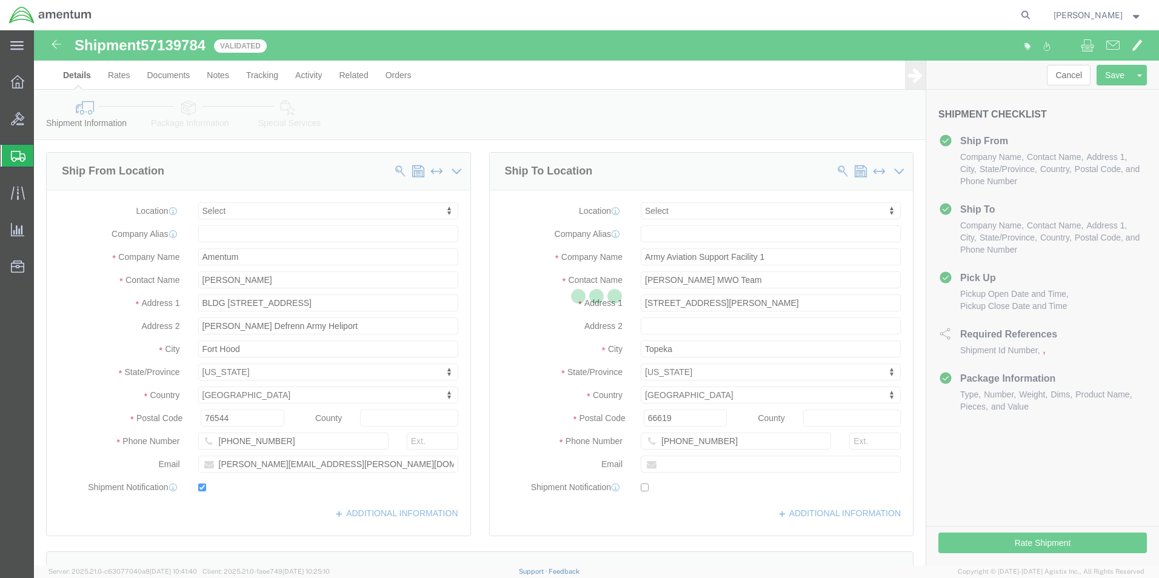
select select
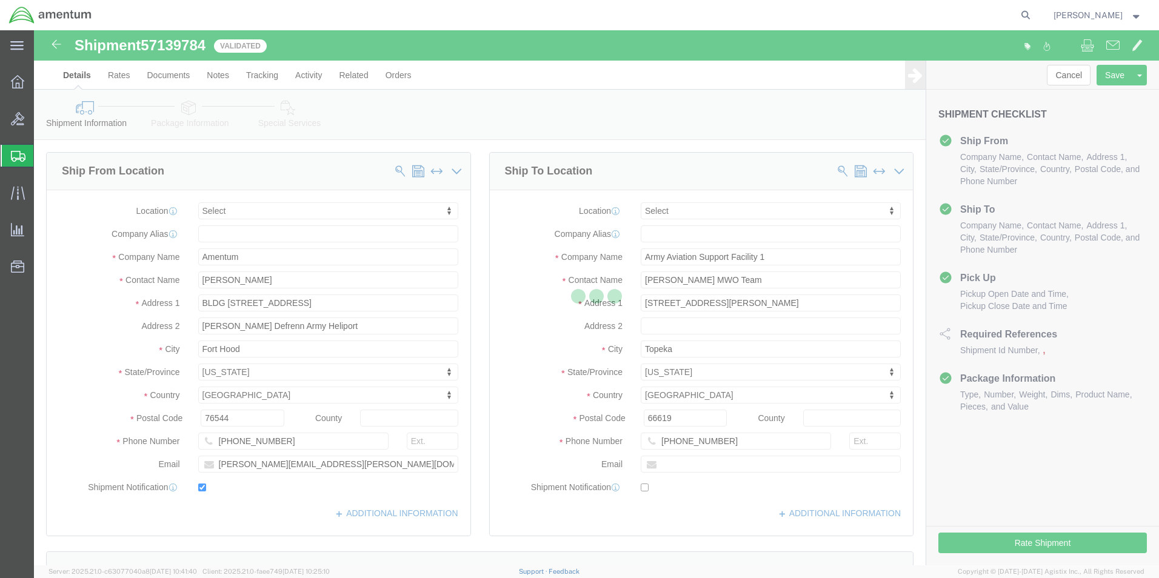
select select
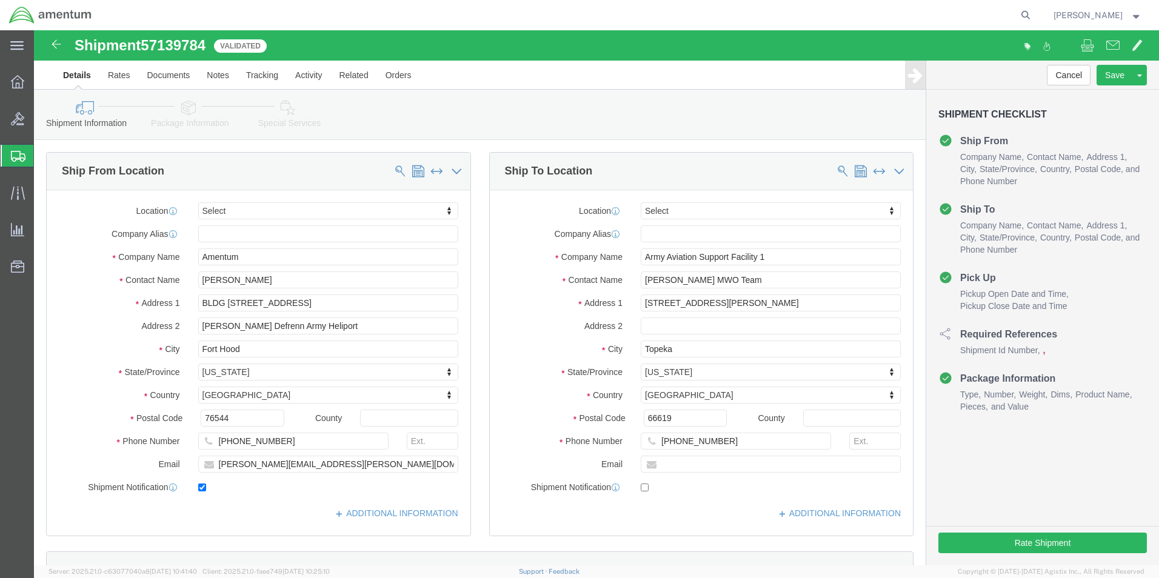
select select
